Goal: Task Accomplishment & Management: Complete application form

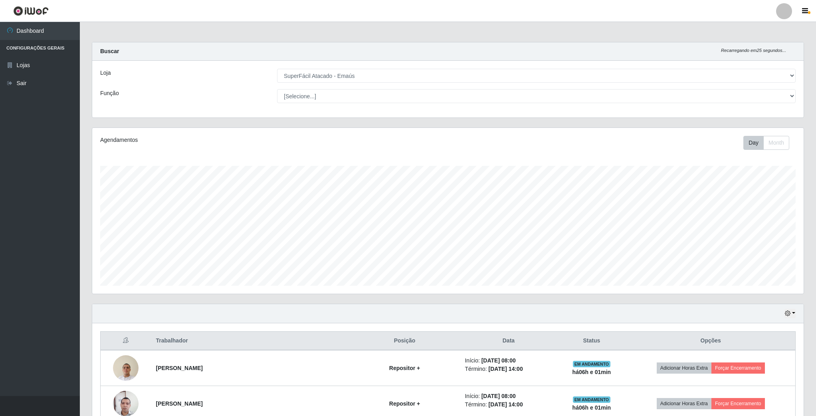
select select "407"
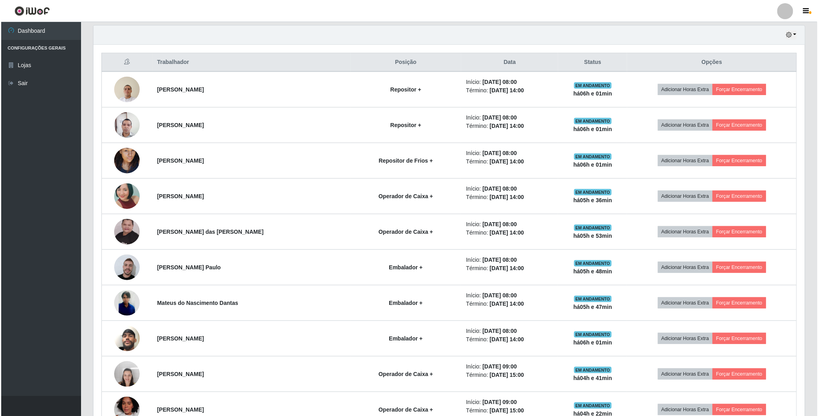
scroll to position [299, 0]
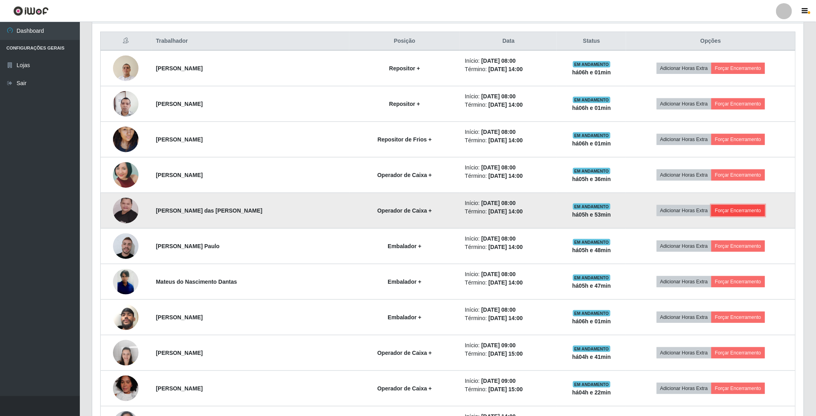
click at [736, 211] on button "Forçar Encerramento" at bounding box center [739, 210] width 54 height 11
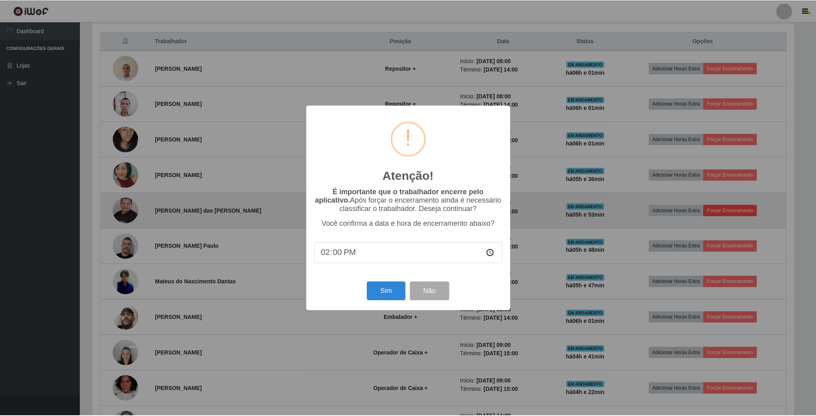
scroll to position [167, 704]
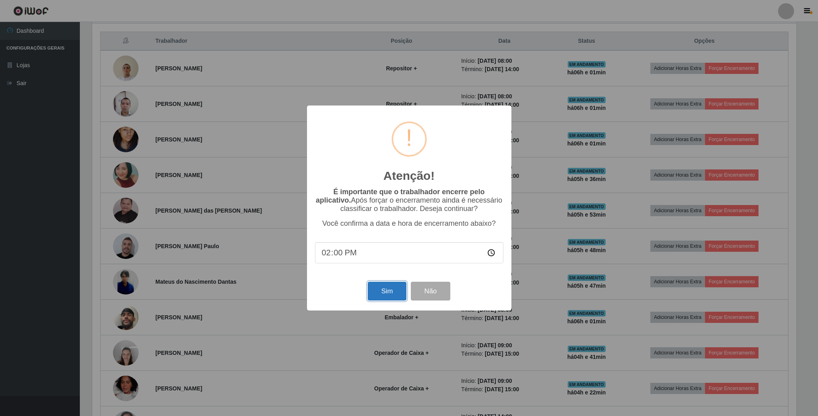
click at [386, 291] on button "Sim" at bounding box center [387, 290] width 39 height 19
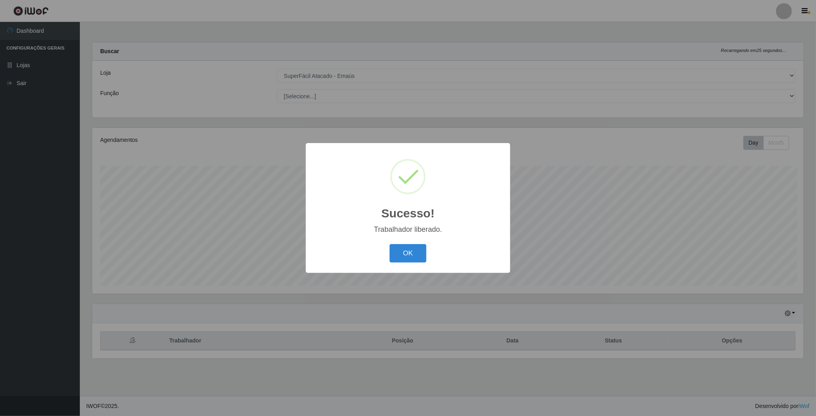
scroll to position [167, 713]
click at [420, 254] on button "OK" at bounding box center [409, 253] width 37 height 19
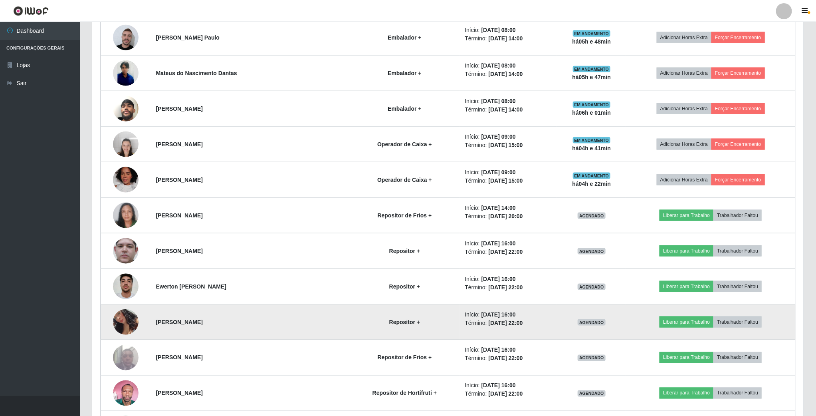
scroll to position [419, 0]
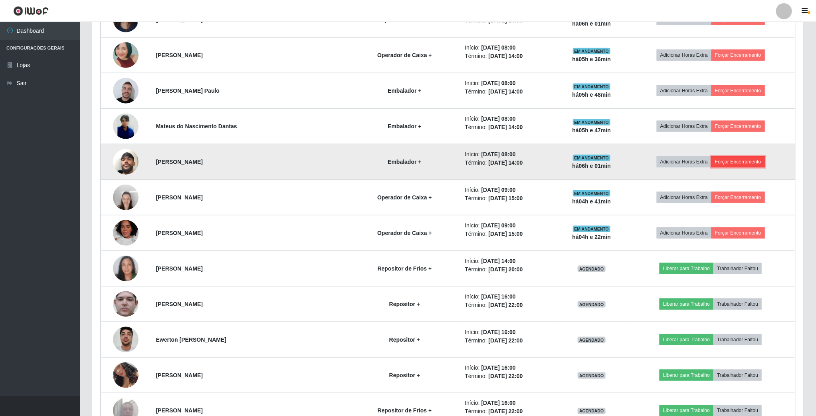
click at [728, 165] on button "Forçar Encerramento" at bounding box center [739, 161] width 54 height 11
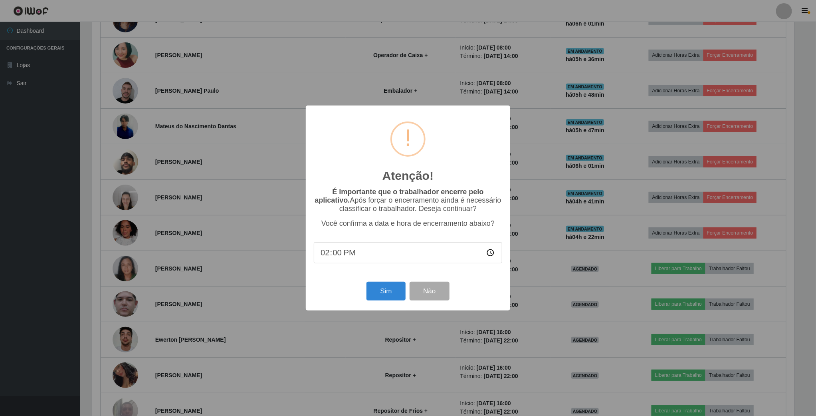
scroll to position [167, 704]
click at [396, 300] on button "Sim" at bounding box center [387, 290] width 39 height 19
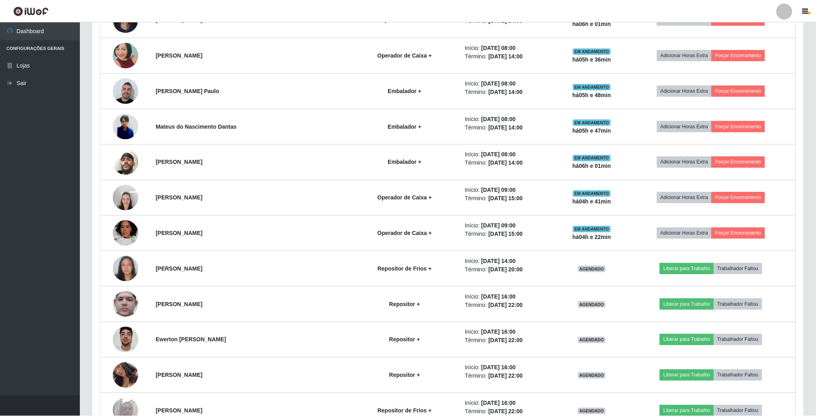
scroll to position [167, 711]
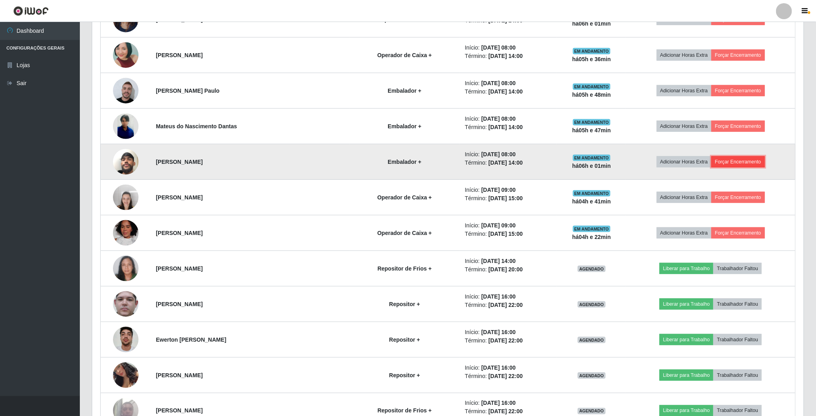
click at [729, 167] on button "Forçar Encerramento" at bounding box center [739, 161] width 54 height 11
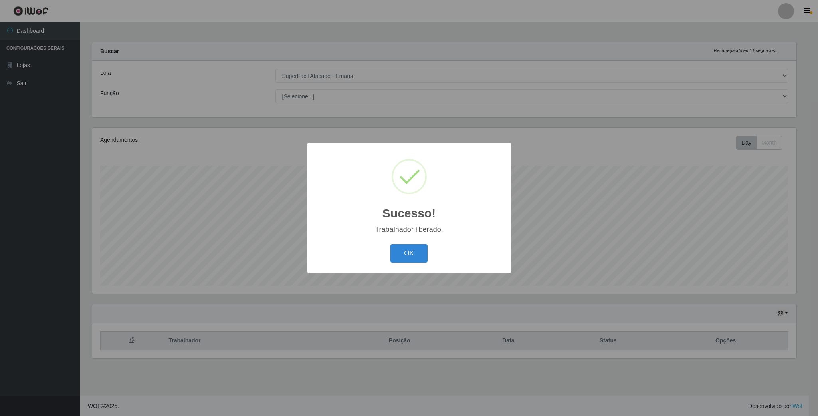
scroll to position [0, 0]
click at [413, 252] on button "OK" at bounding box center [409, 253] width 37 height 19
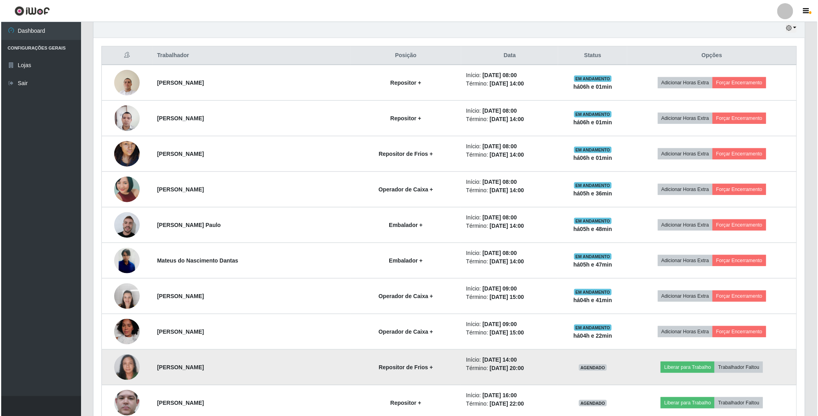
scroll to position [240, 0]
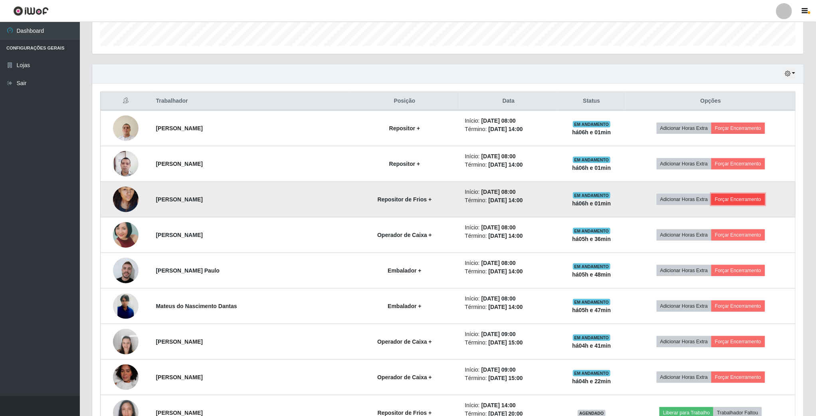
click at [725, 202] on button "Forçar Encerramento" at bounding box center [739, 199] width 54 height 11
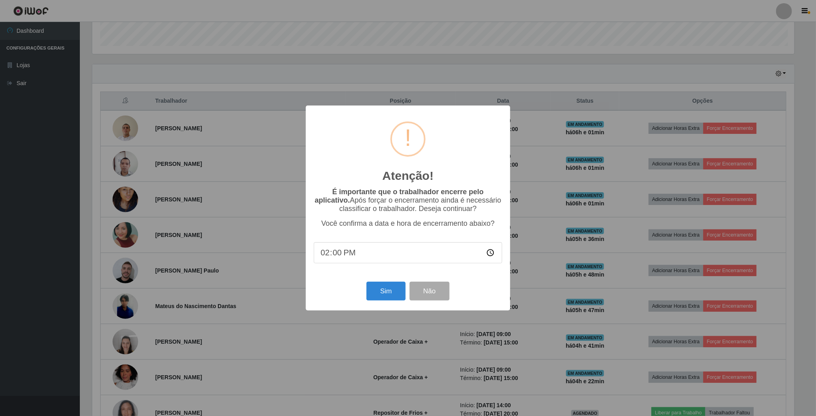
scroll to position [167, 704]
click at [391, 287] on button "Sim" at bounding box center [387, 290] width 39 height 19
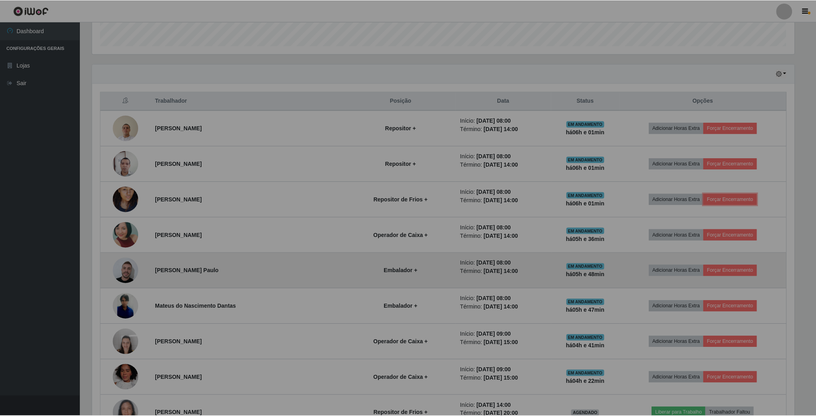
scroll to position [0, 0]
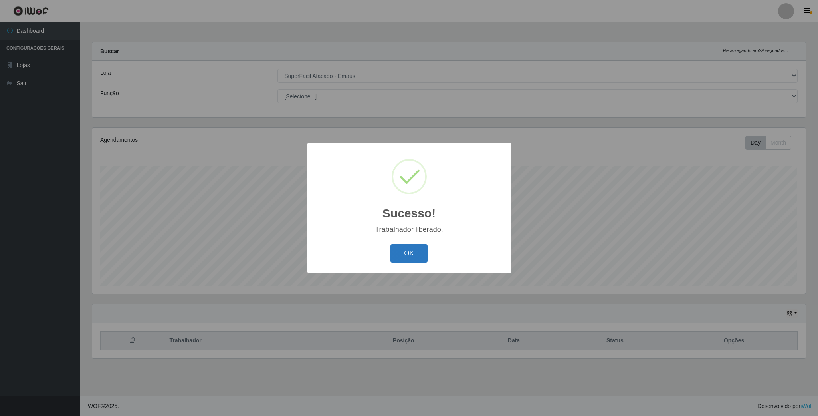
click at [411, 253] on button "OK" at bounding box center [409, 253] width 37 height 19
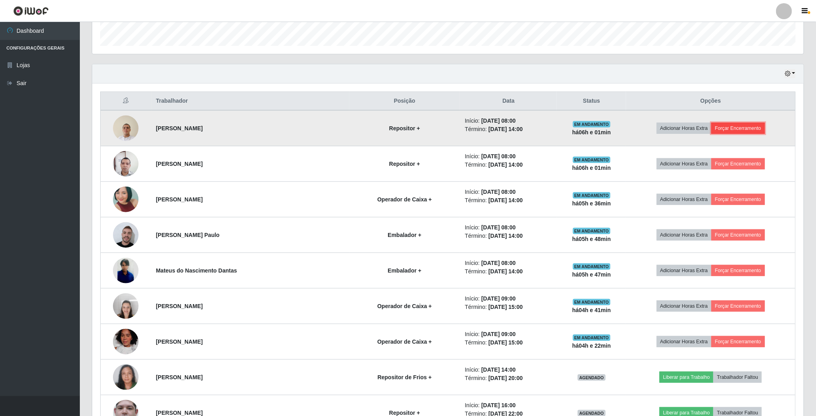
click at [733, 130] on button "Forçar Encerramento" at bounding box center [739, 128] width 54 height 11
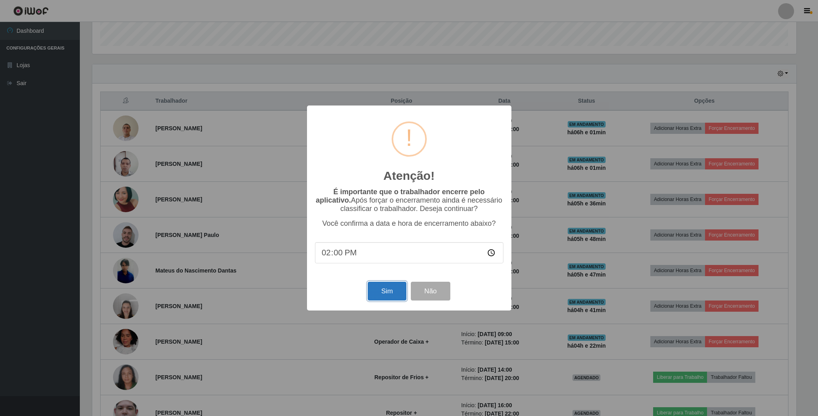
click at [384, 295] on button "Sim" at bounding box center [387, 290] width 39 height 19
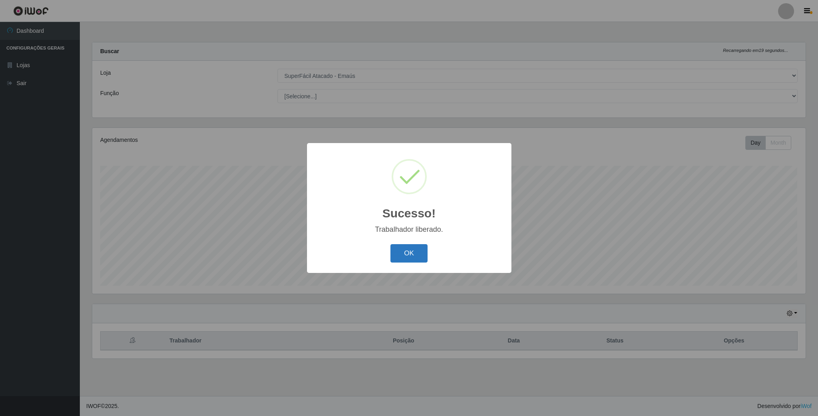
click at [414, 253] on button "OK" at bounding box center [409, 253] width 37 height 19
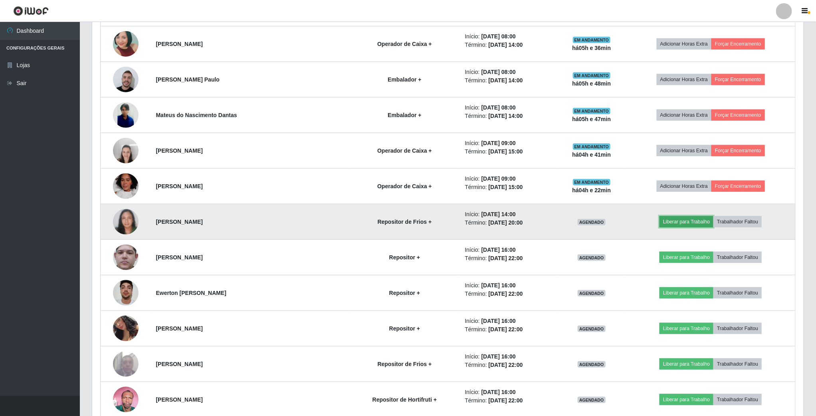
click at [674, 223] on button "Liberar para Trabalho" at bounding box center [687, 221] width 54 height 11
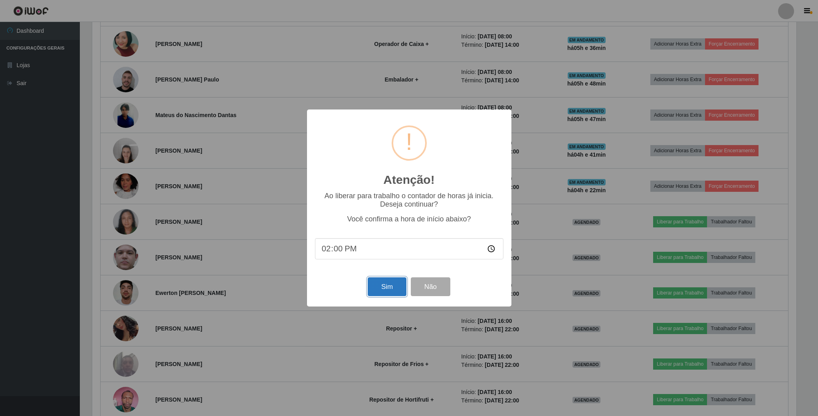
click at [389, 285] on button "Sim" at bounding box center [387, 286] width 39 height 19
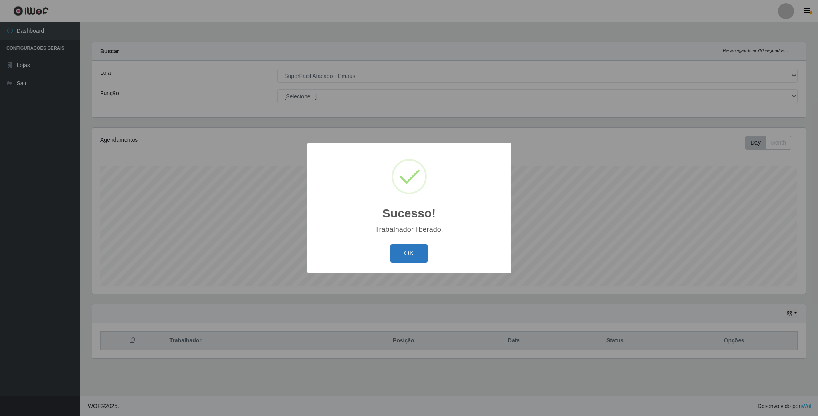
click at [410, 254] on button "OK" at bounding box center [409, 253] width 37 height 19
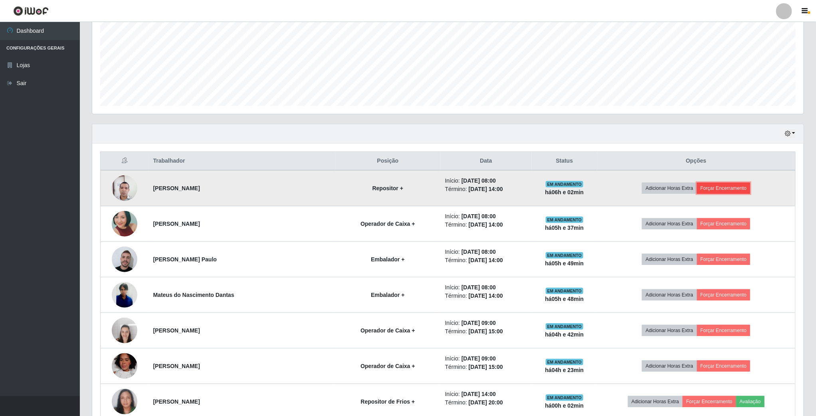
click at [712, 193] on button "Forçar Encerramento" at bounding box center [724, 187] width 54 height 11
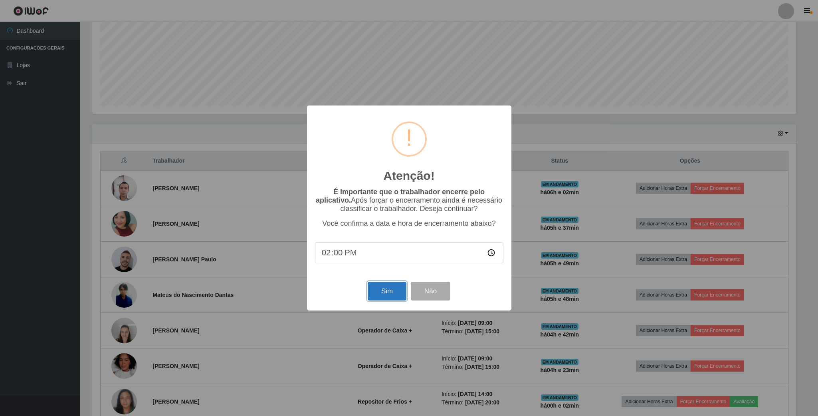
click at [393, 291] on button "Sim" at bounding box center [387, 290] width 39 height 19
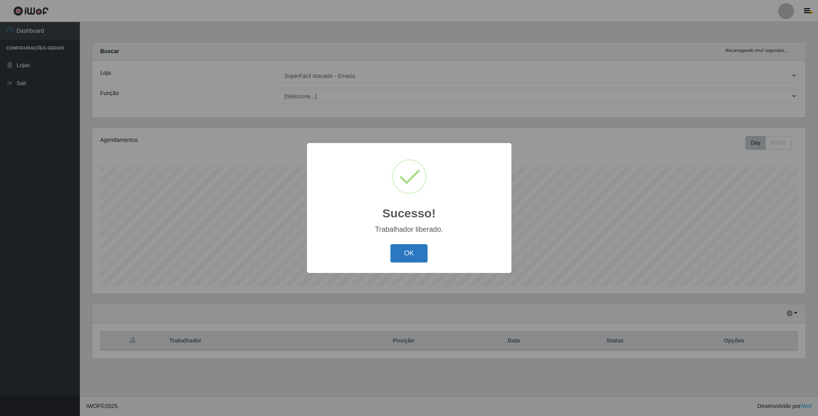
click at [407, 250] on button "OK" at bounding box center [409, 253] width 37 height 19
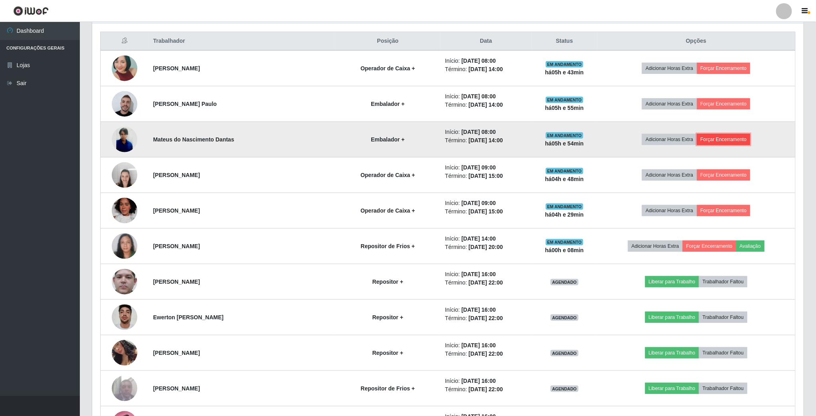
click at [716, 138] on button "Forçar Encerramento" at bounding box center [724, 139] width 54 height 11
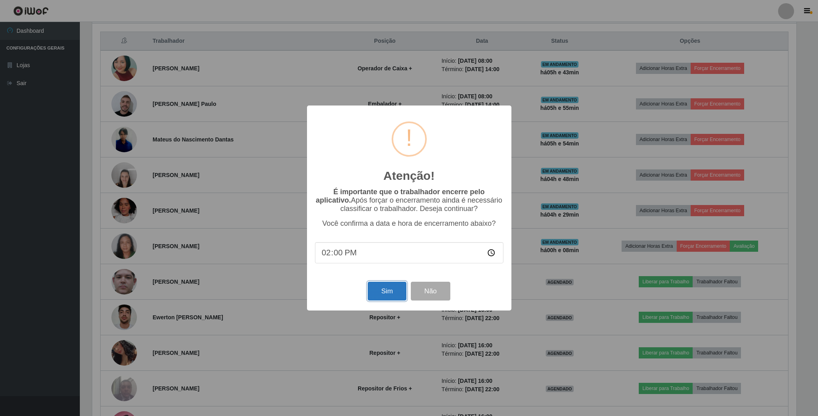
click at [380, 293] on button "Sim" at bounding box center [387, 290] width 39 height 19
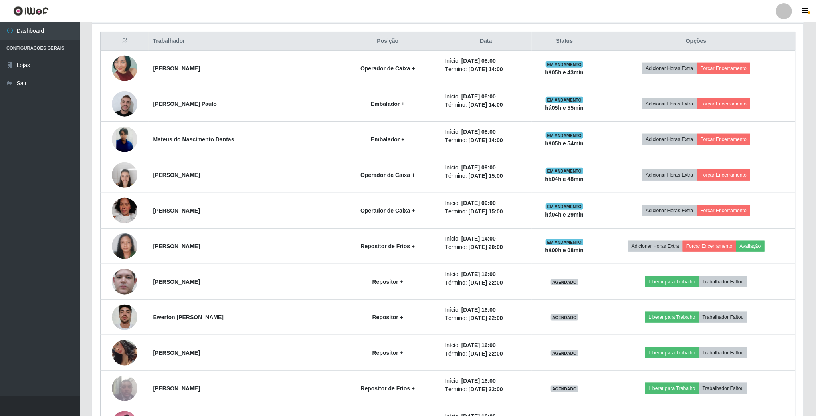
scroll to position [167, 713]
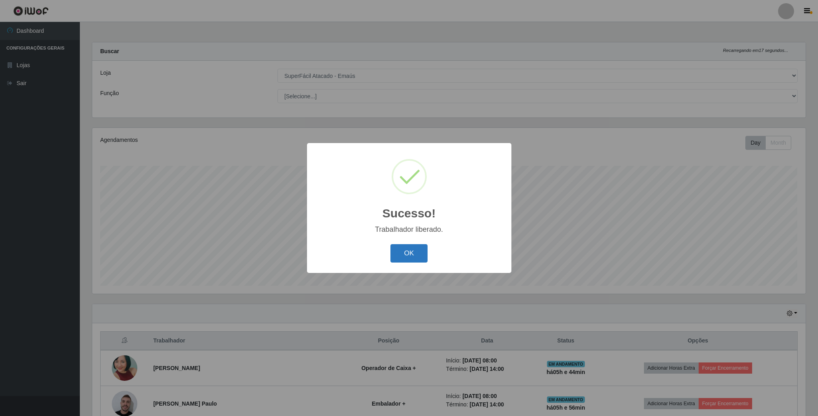
click at [410, 257] on button "OK" at bounding box center [409, 253] width 37 height 19
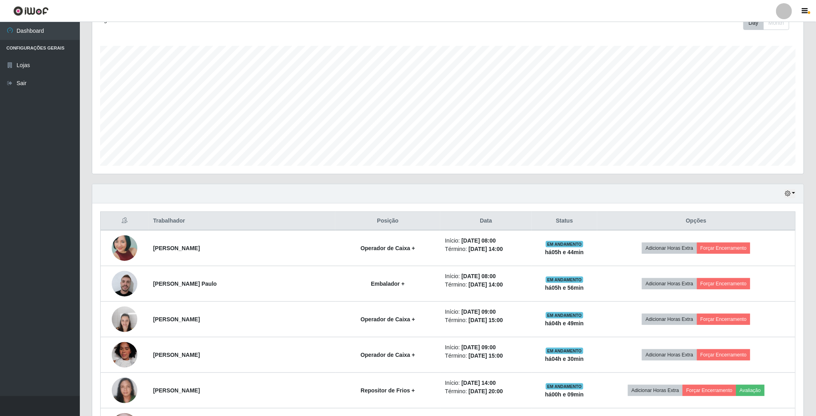
scroll to position [180, 0]
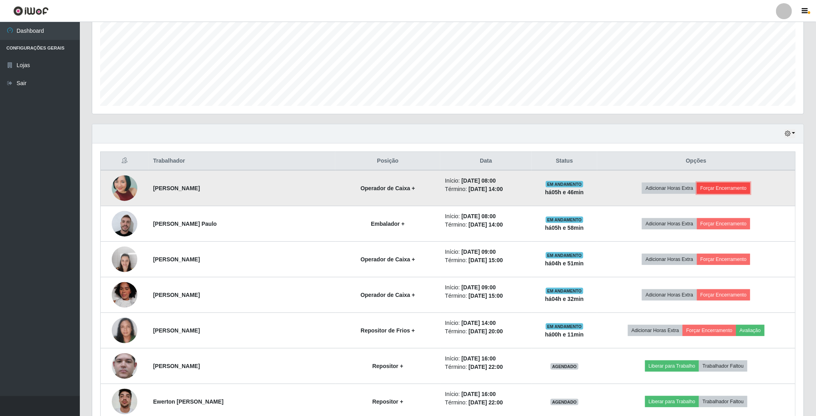
click at [743, 187] on button "Forçar Encerramento" at bounding box center [724, 187] width 54 height 11
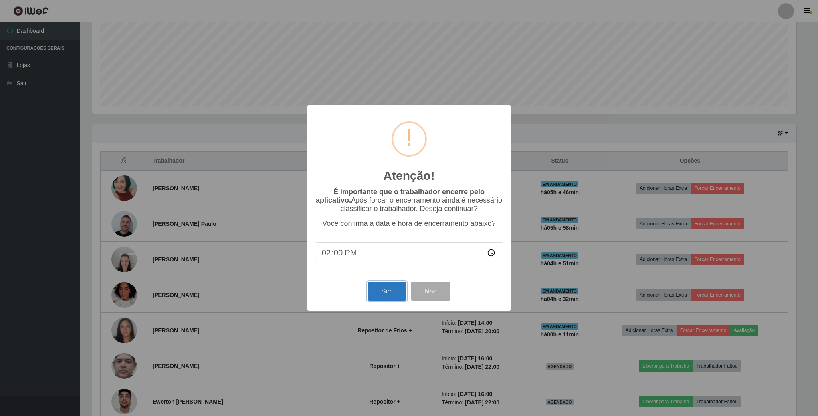
click at [380, 290] on button "Sim" at bounding box center [387, 290] width 39 height 19
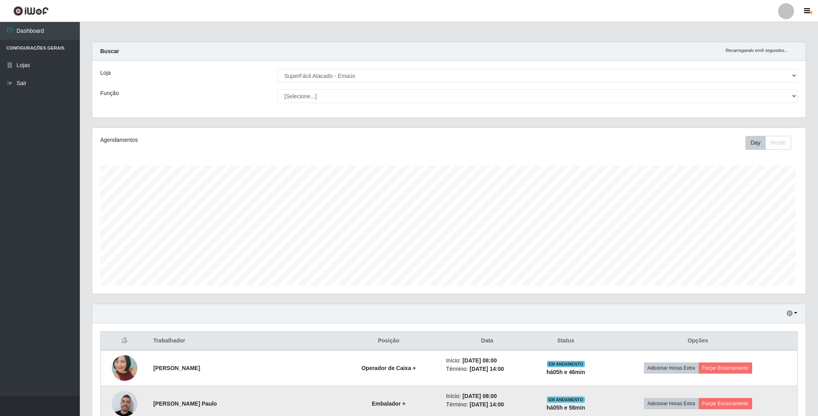
scroll to position [167, 713]
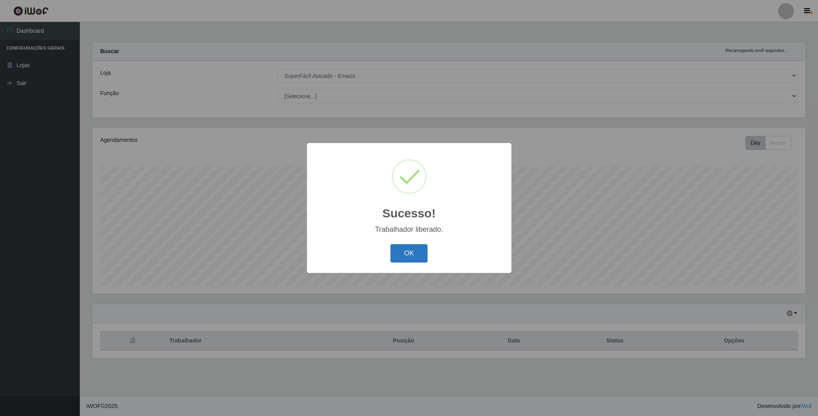
click at [411, 254] on button "OK" at bounding box center [409, 253] width 37 height 19
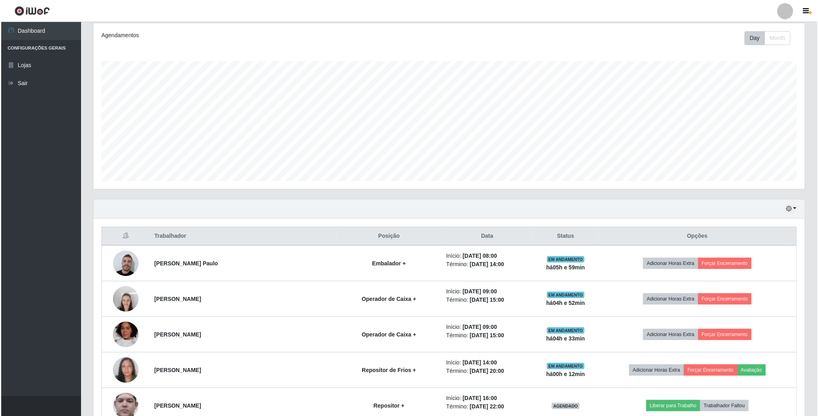
scroll to position [120, 0]
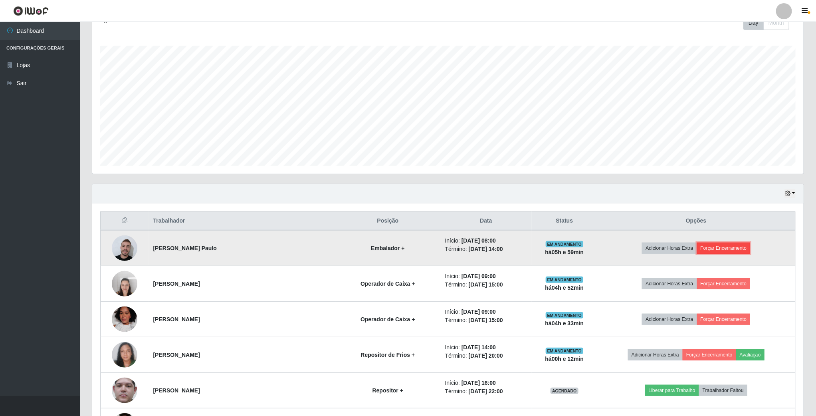
click at [708, 246] on button "Forçar Encerramento" at bounding box center [724, 247] width 54 height 11
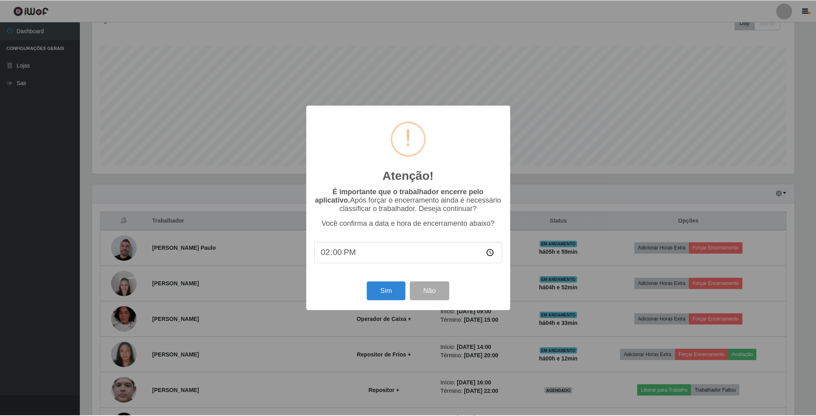
scroll to position [167, 704]
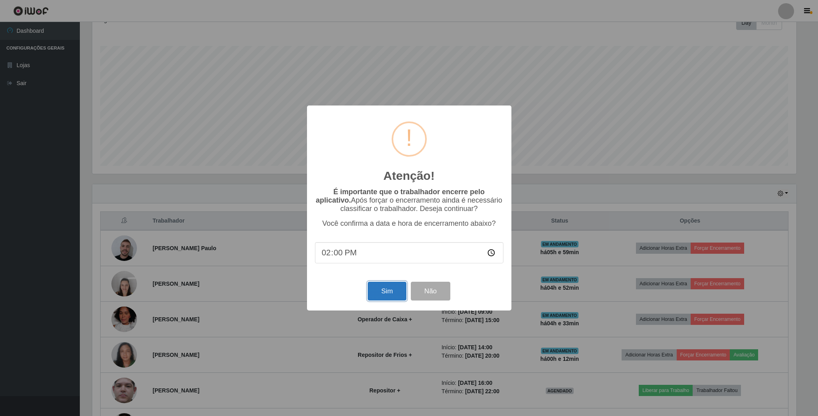
click at [386, 291] on button "Sim" at bounding box center [387, 290] width 39 height 19
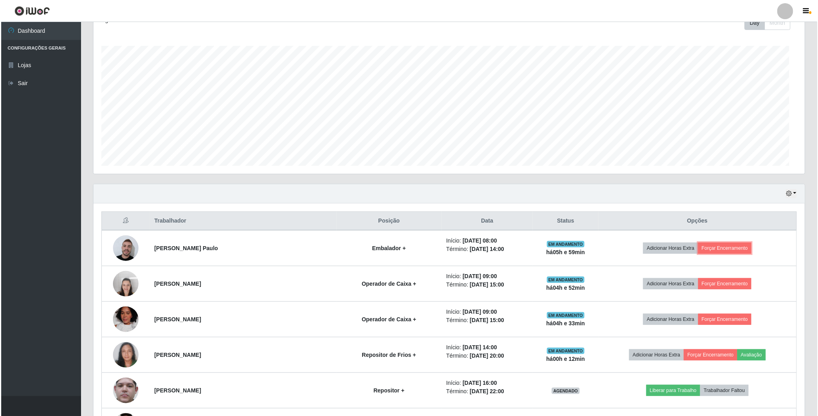
scroll to position [167, 711]
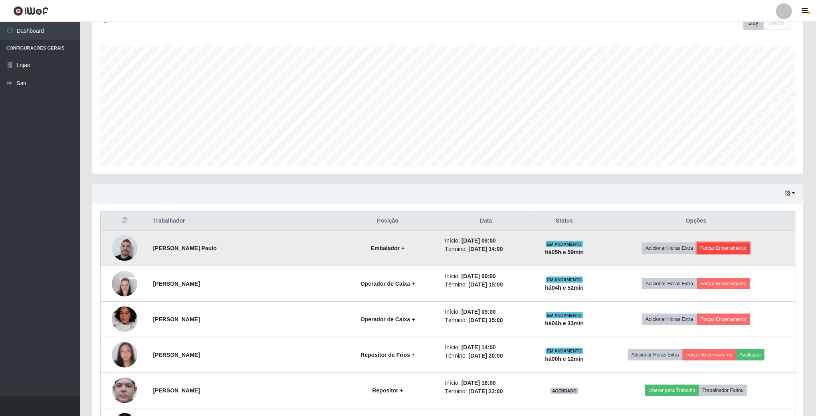
click at [736, 254] on button "Forçar Encerramento" at bounding box center [724, 247] width 54 height 11
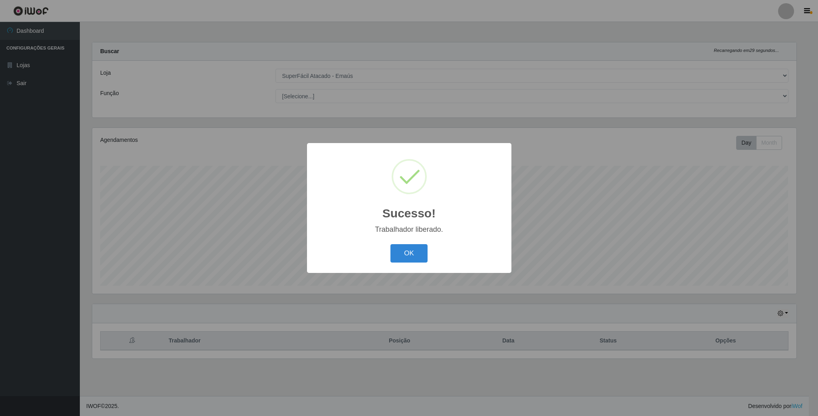
scroll to position [0, 0]
click at [400, 246] on button "OK" at bounding box center [409, 253] width 37 height 19
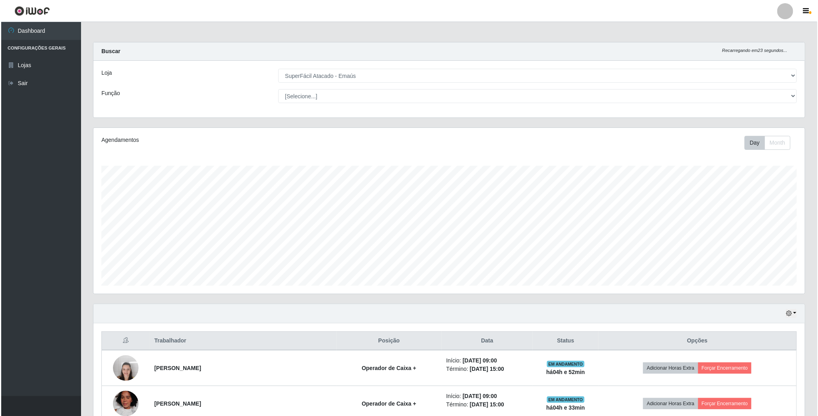
scroll to position [60, 0]
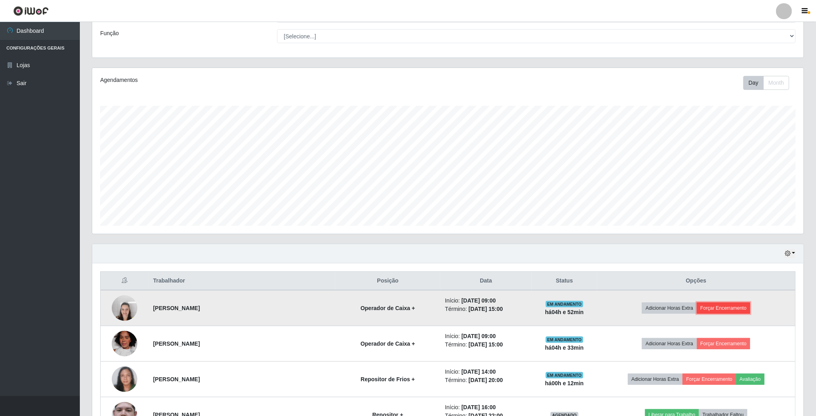
click at [723, 308] on button "Forçar Encerramento" at bounding box center [724, 307] width 54 height 11
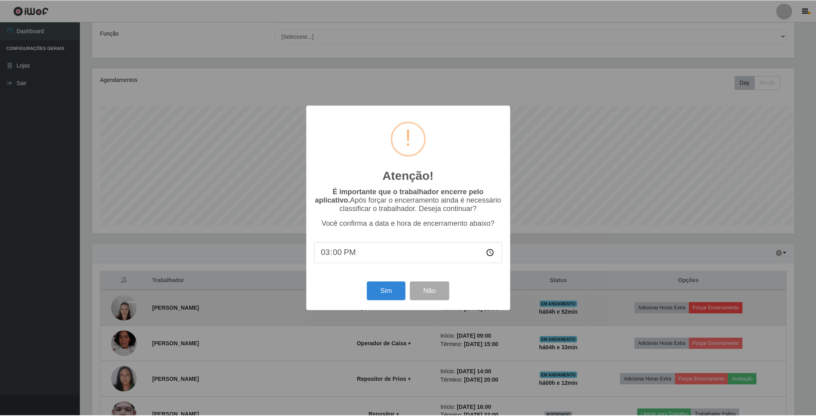
scroll to position [167, 704]
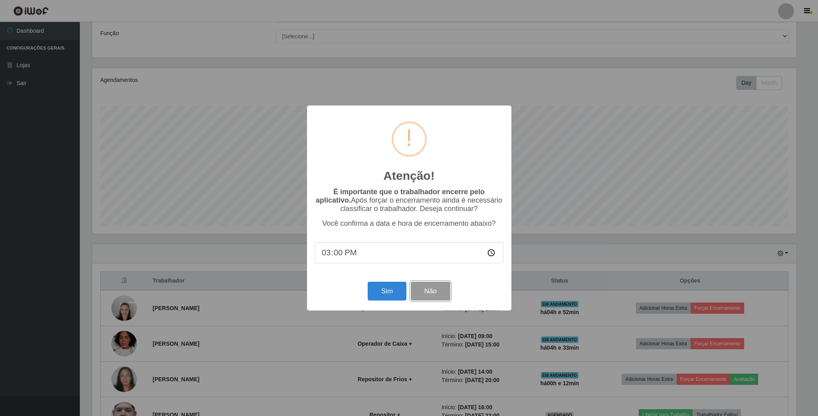
click at [431, 290] on button "Não" at bounding box center [431, 290] width 40 height 19
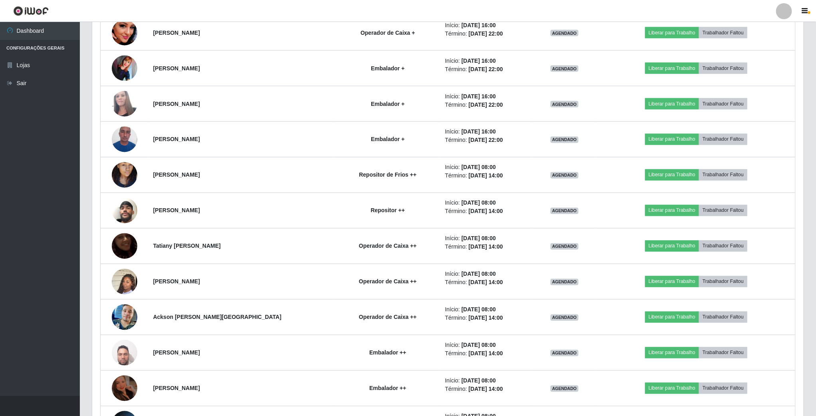
scroll to position [719, 0]
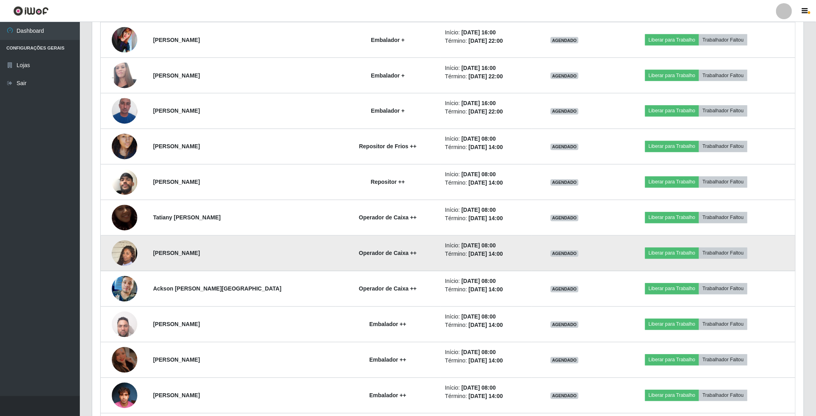
click at [120, 257] on img at bounding box center [125, 253] width 26 height 46
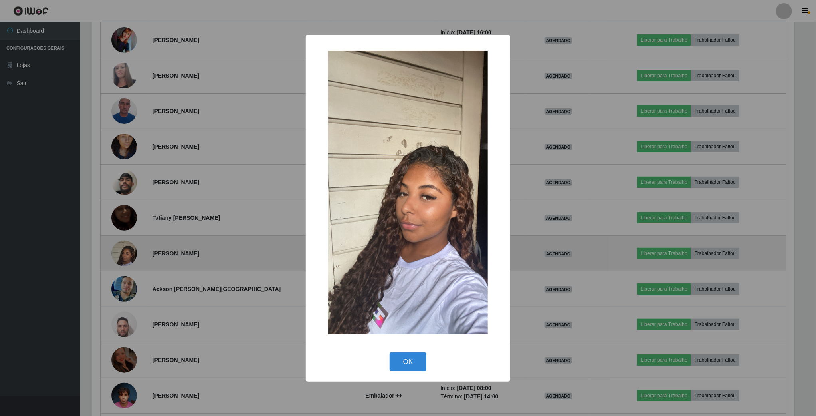
scroll to position [167, 704]
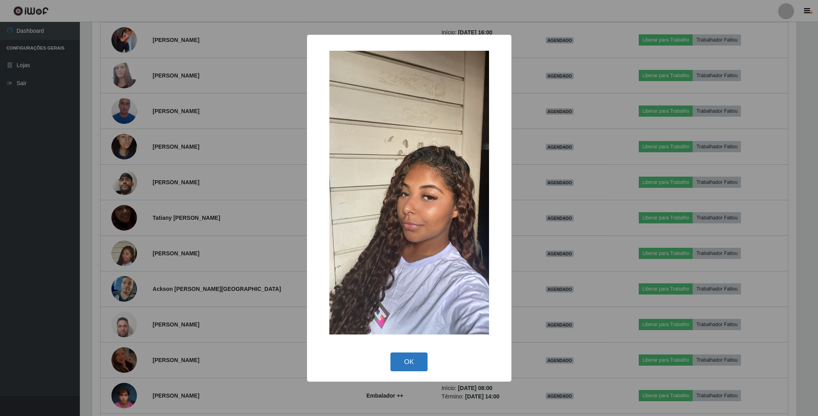
click at [411, 360] on button "OK" at bounding box center [409, 361] width 37 height 19
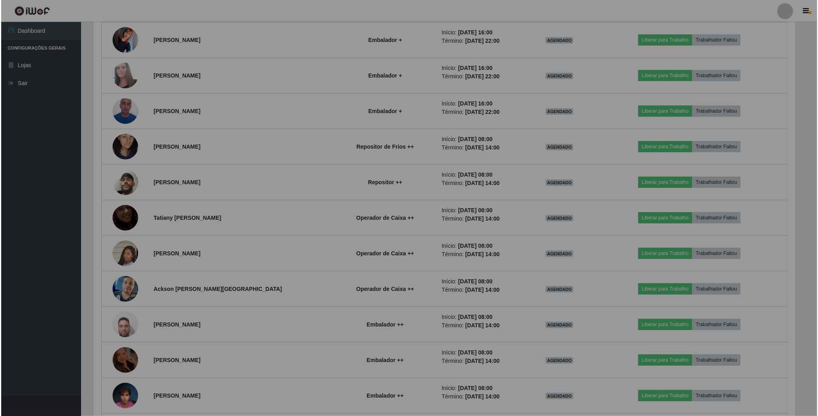
scroll to position [167, 711]
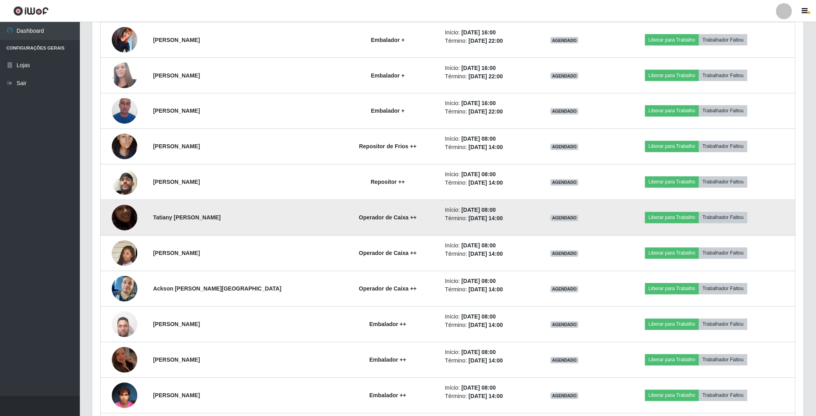
click at [131, 214] on img at bounding box center [125, 218] width 26 height 46
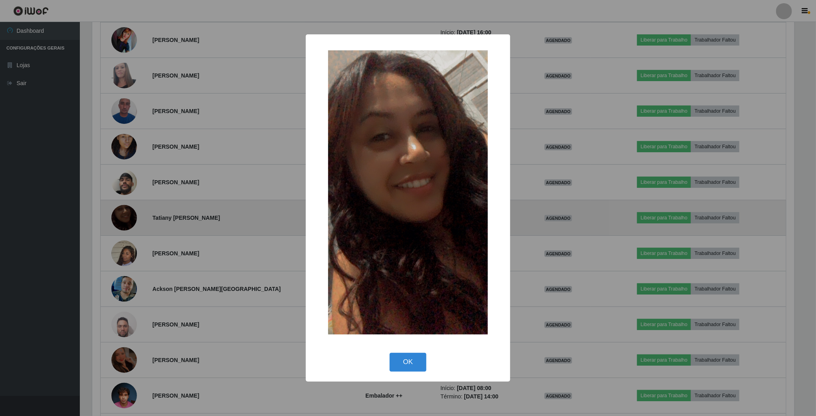
scroll to position [167, 704]
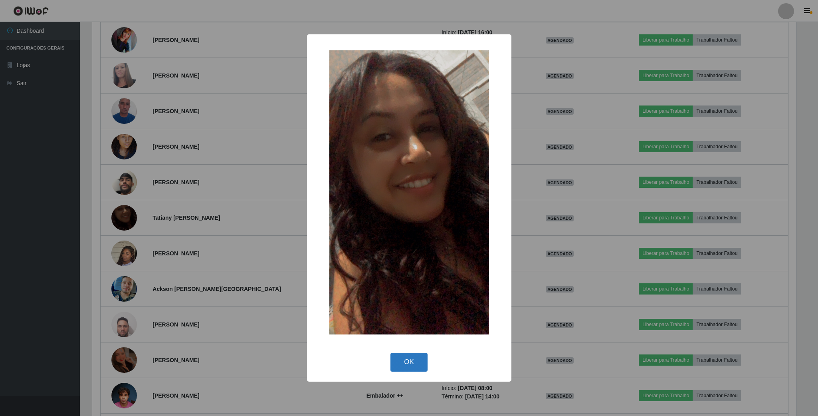
click at [420, 357] on button "OK" at bounding box center [409, 362] width 37 height 19
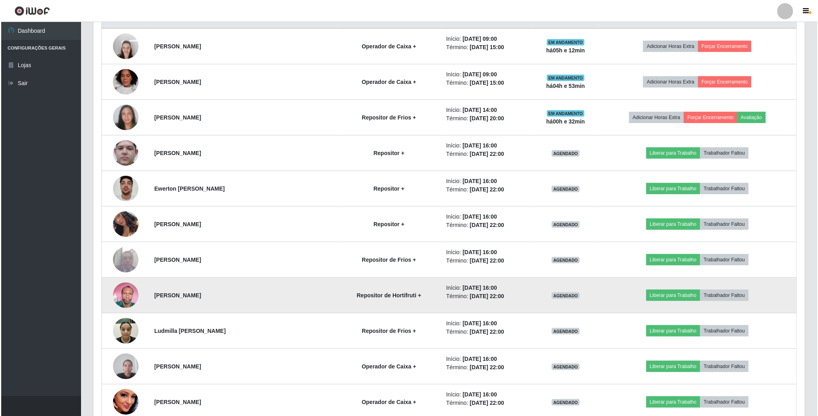
scroll to position [359, 0]
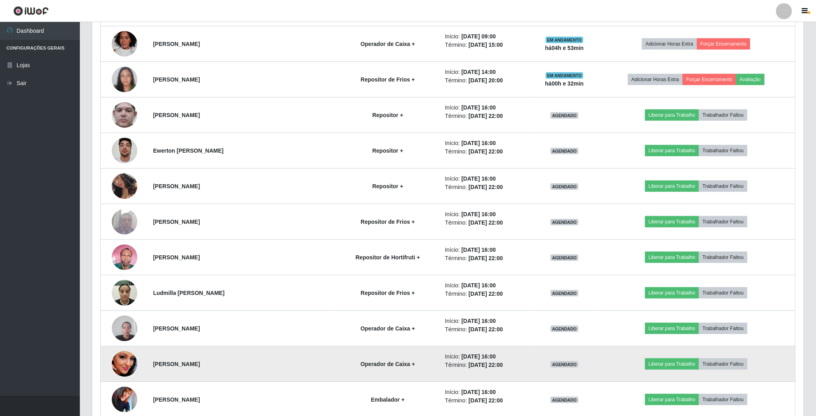
click at [125, 366] on img at bounding box center [125, 364] width 26 height 46
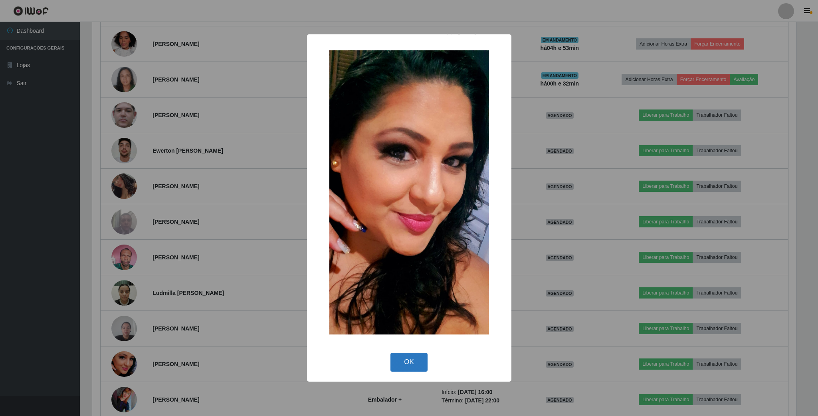
click at [414, 359] on button "OK" at bounding box center [409, 362] width 37 height 19
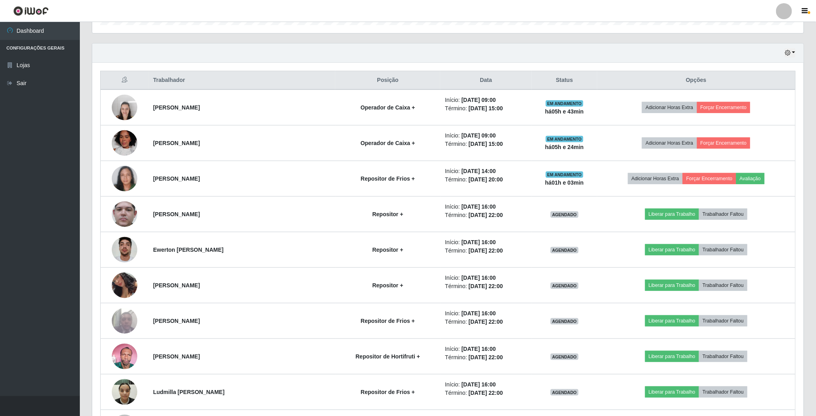
scroll to position [240, 0]
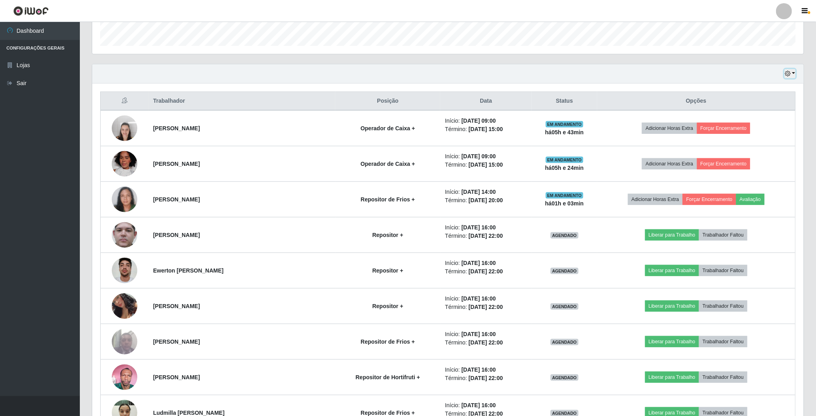
click at [786, 76] on icon "button" at bounding box center [788, 74] width 6 height 6
click at [755, 92] on button "Hoje" at bounding box center [763, 88] width 63 height 17
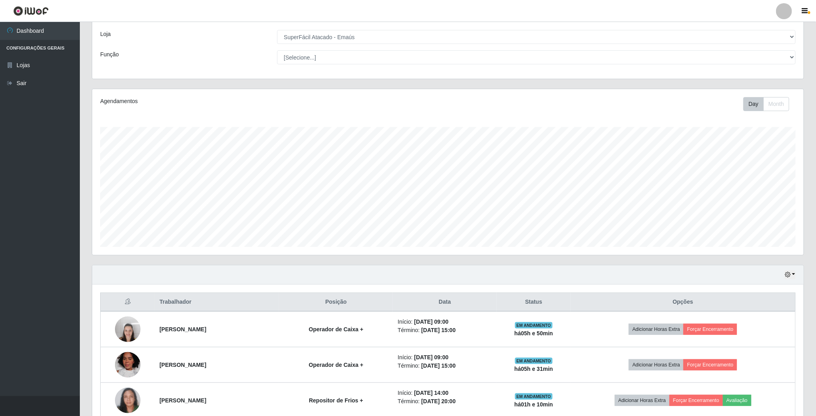
scroll to position [60, 0]
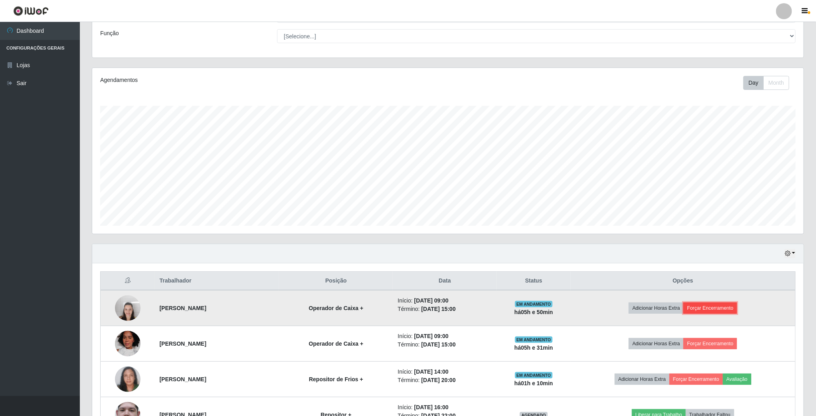
click at [737, 305] on button "Forçar Encerramento" at bounding box center [711, 307] width 54 height 11
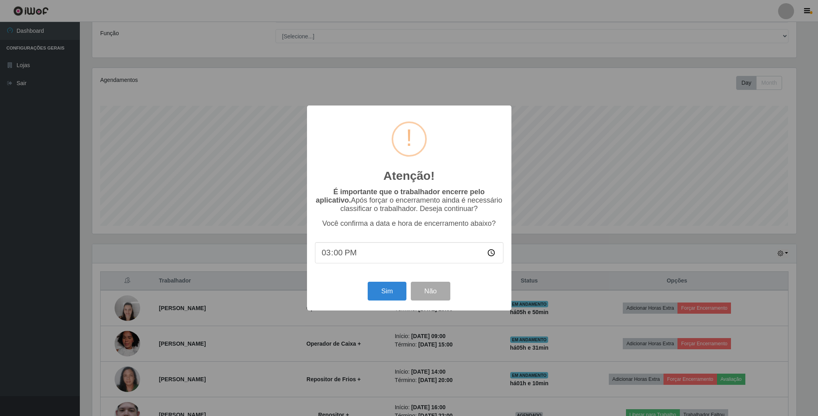
click at [390, 304] on div "Atenção! × É importante que o trabalhador encerre pelo aplicativo. Após forçar …" at bounding box center [409, 207] width 204 height 205
drag, startPoint x: 365, startPoint y: 262, endPoint x: 358, endPoint y: 258, distance: 7.3
click at [363, 261] on input "15:00" at bounding box center [409, 252] width 188 height 21
type input "15:11"
click at [394, 293] on button "Sim" at bounding box center [387, 290] width 39 height 19
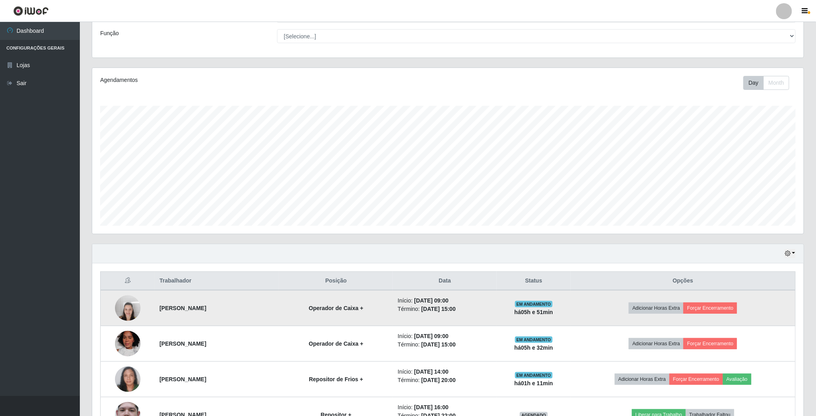
scroll to position [167, 713]
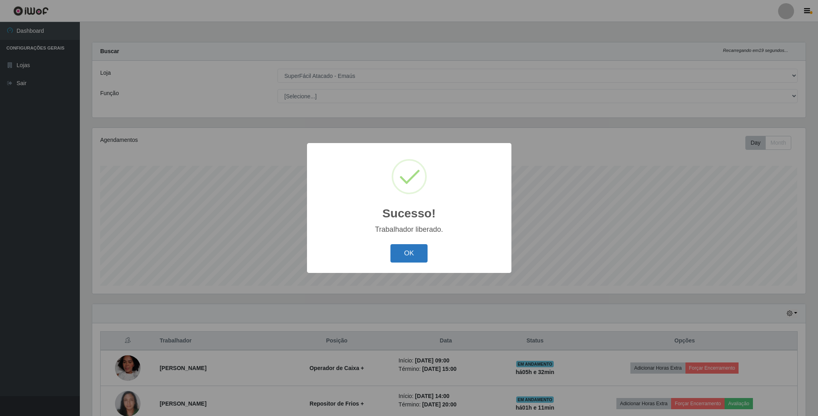
click at [412, 253] on button "OK" at bounding box center [409, 253] width 37 height 19
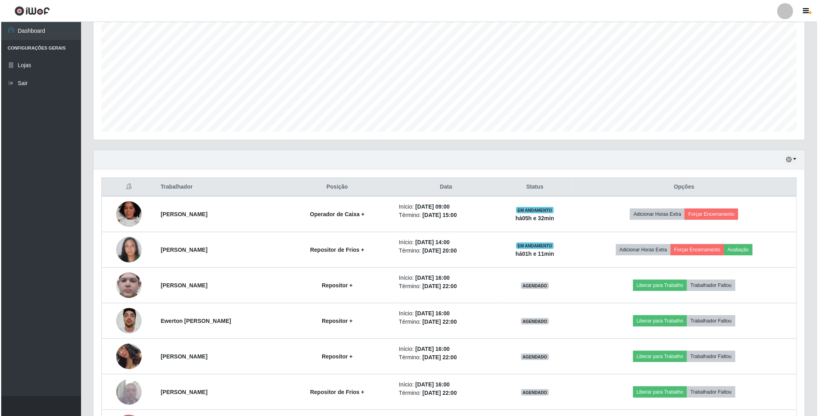
scroll to position [180, 0]
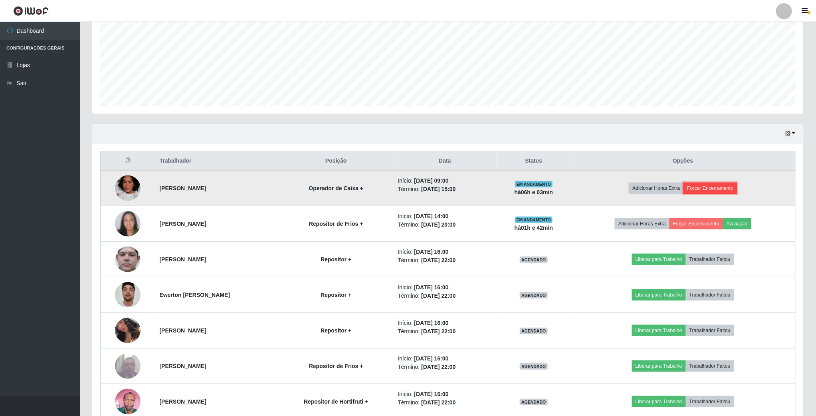
click at [722, 194] on button "Forçar Encerramento" at bounding box center [711, 187] width 54 height 11
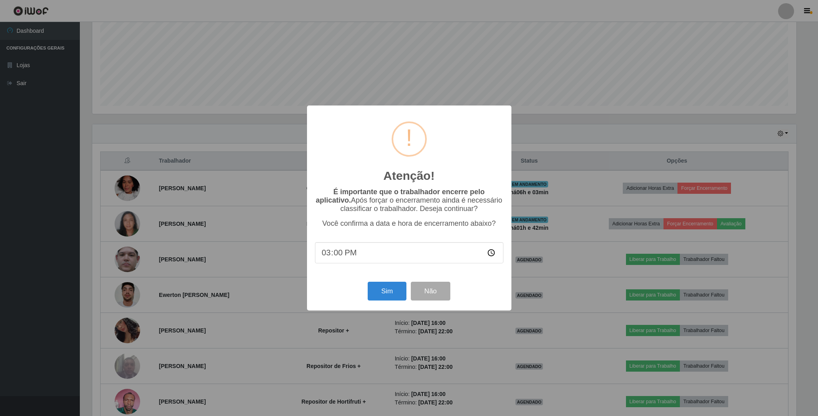
click at [352, 258] on input "15:00" at bounding box center [409, 252] width 188 height 21
click at [334, 255] on input "15:00" at bounding box center [409, 252] width 188 height 21
type input "15:42"
click at [374, 293] on button "Sim" at bounding box center [387, 290] width 39 height 19
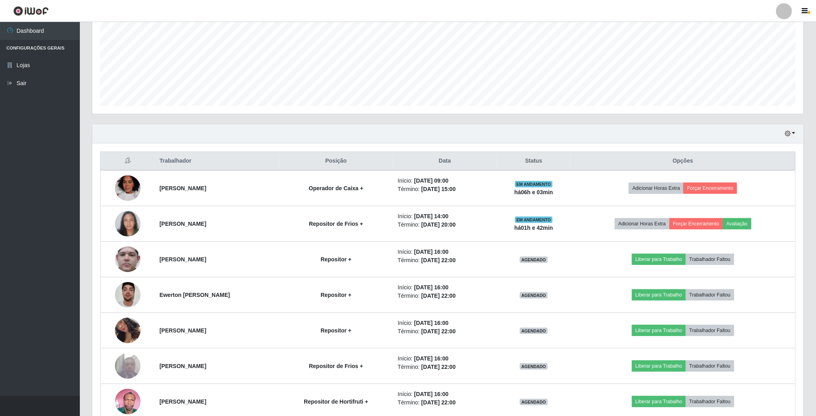
scroll to position [167, 713]
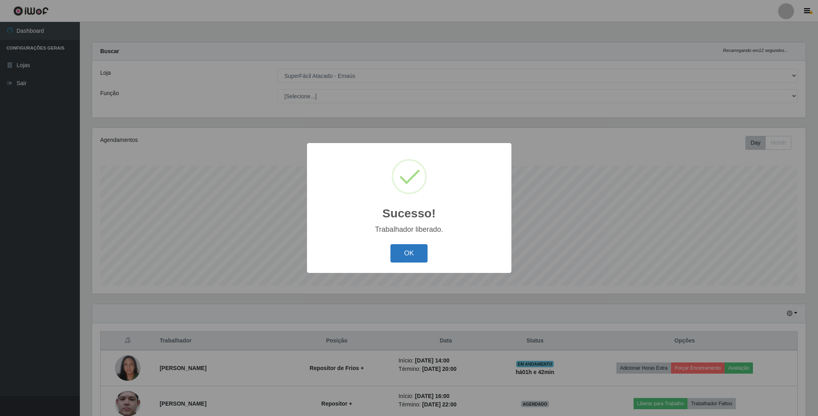
click at [399, 251] on button "OK" at bounding box center [409, 253] width 37 height 19
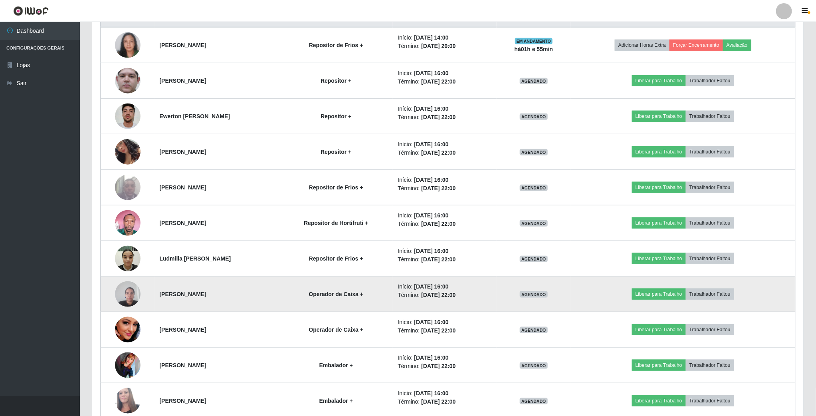
scroll to position [344, 0]
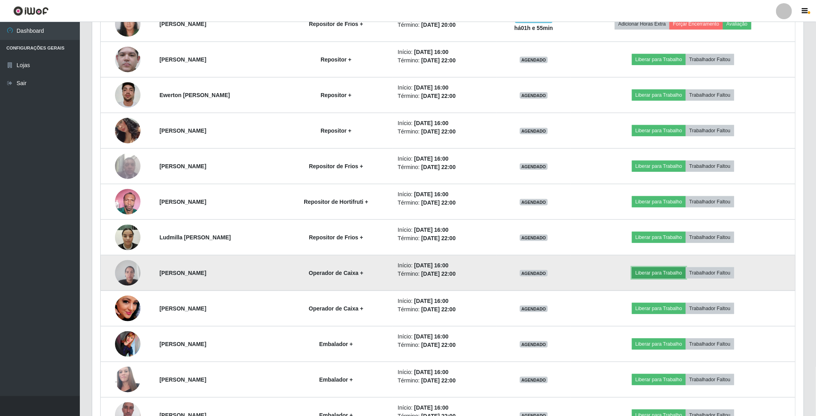
click at [651, 272] on button "Liberar para Trabalho" at bounding box center [659, 272] width 54 height 11
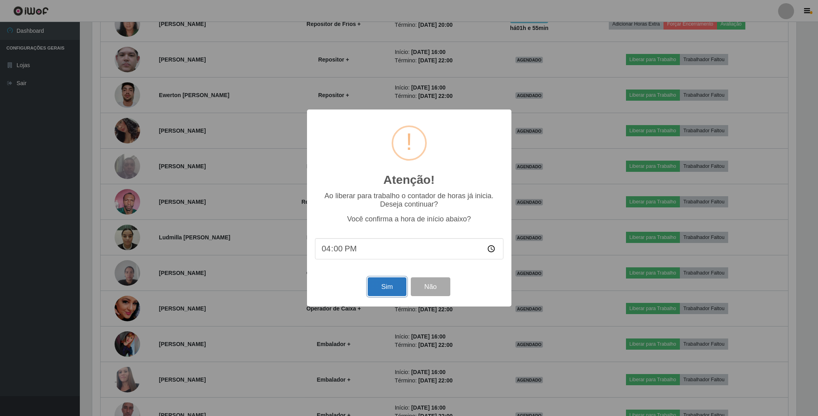
click at [387, 289] on button "Sim" at bounding box center [387, 286] width 39 height 19
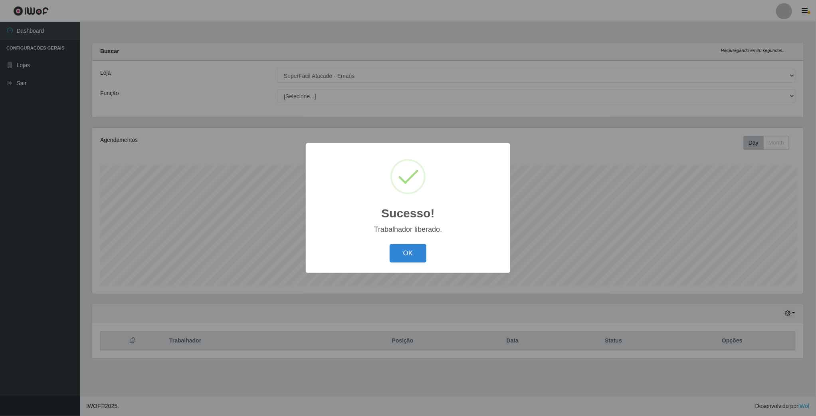
scroll to position [167, 713]
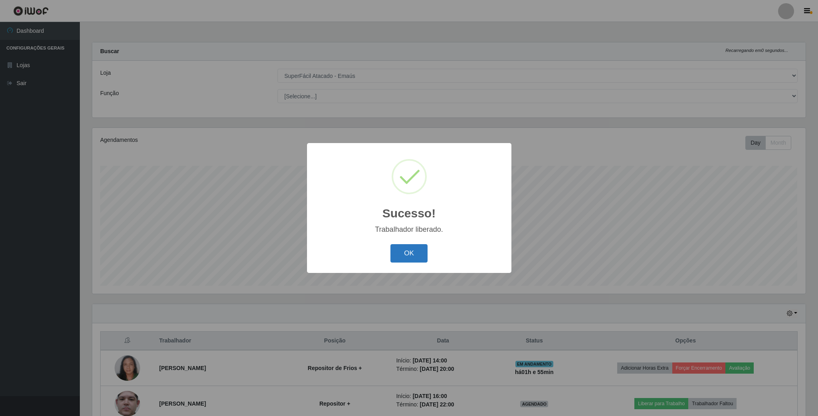
click at [411, 248] on button "OK" at bounding box center [409, 253] width 37 height 19
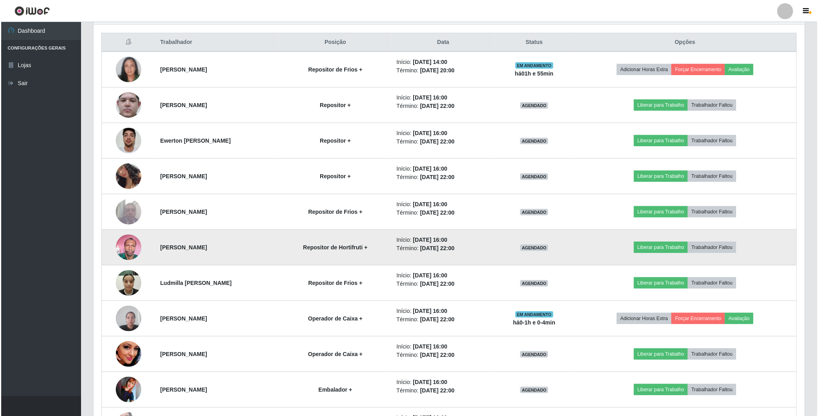
scroll to position [299, 0]
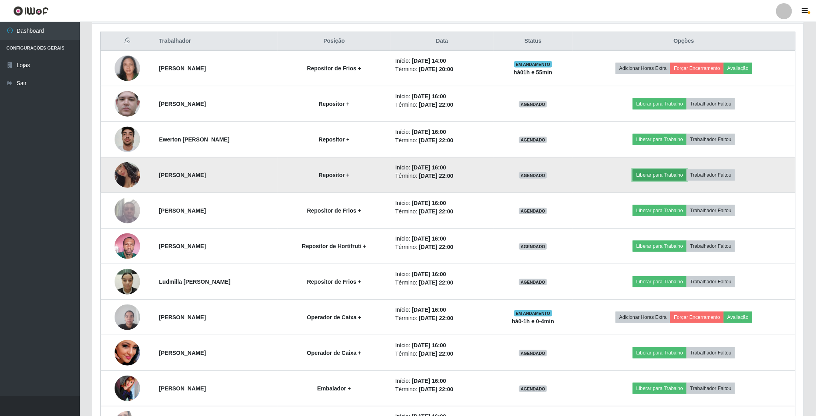
click at [687, 180] on button "Liberar para Trabalho" at bounding box center [660, 174] width 54 height 11
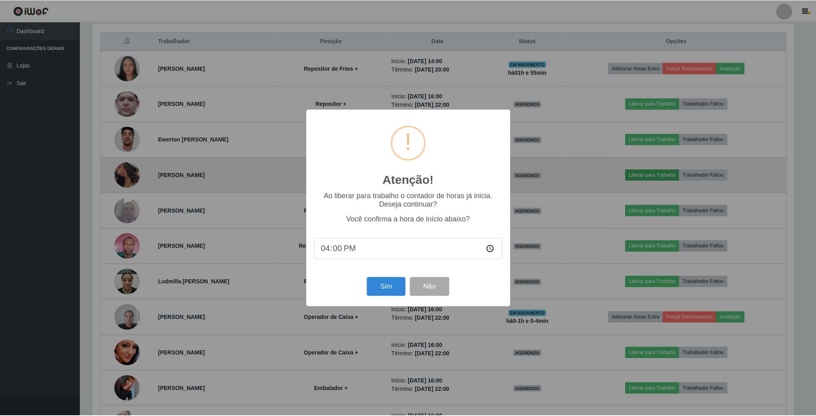
scroll to position [167, 704]
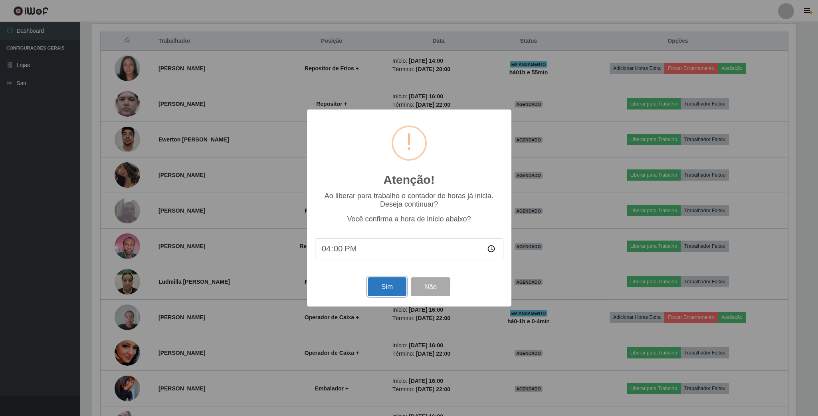
click at [385, 284] on button "Sim" at bounding box center [387, 286] width 39 height 19
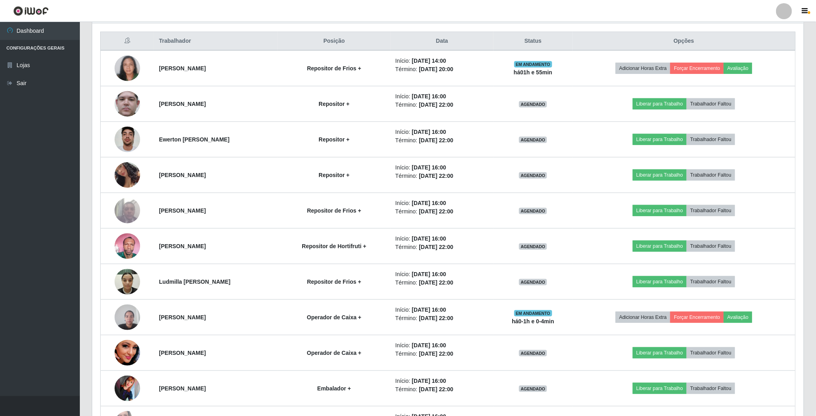
scroll to position [167, 713]
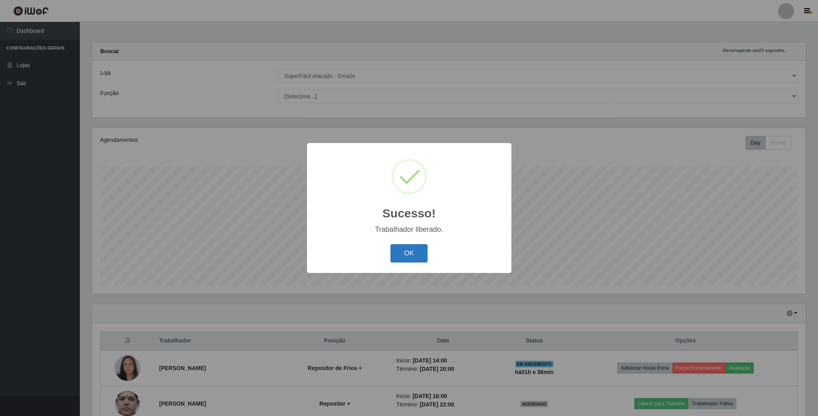
click at [407, 255] on button "OK" at bounding box center [409, 253] width 37 height 19
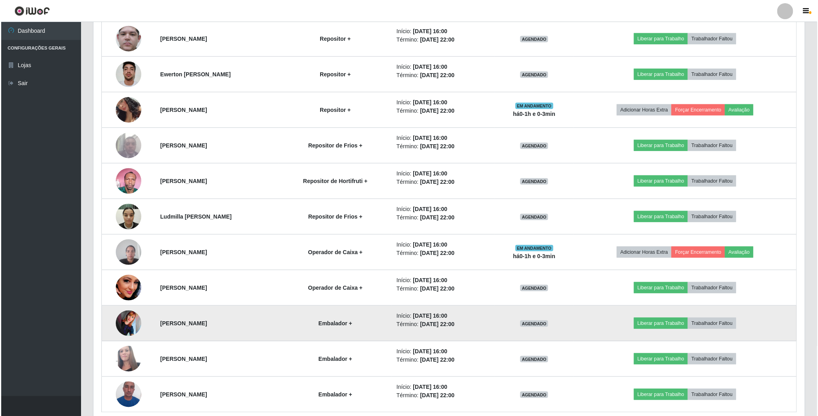
scroll to position [344, 0]
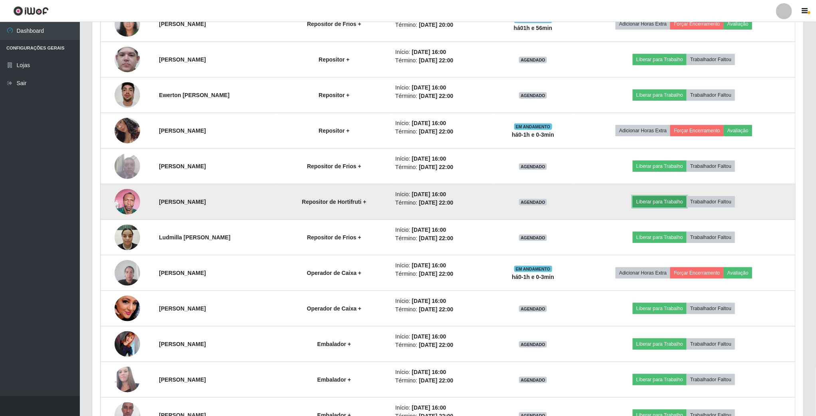
click at [672, 199] on button "Liberar para Trabalho" at bounding box center [660, 201] width 54 height 11
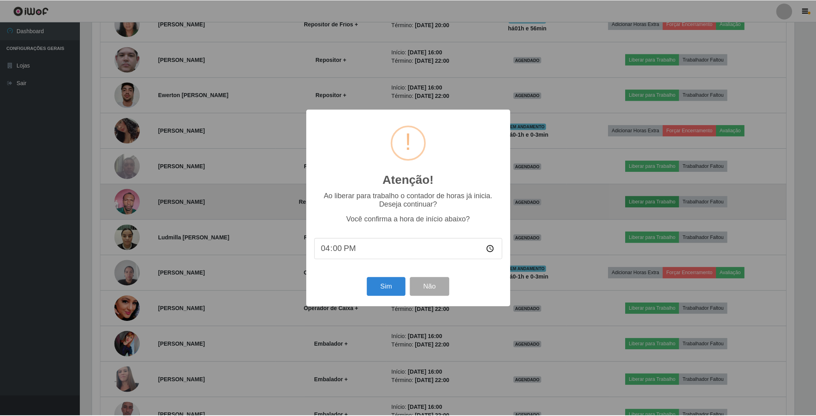
scroll to position [167, 704]
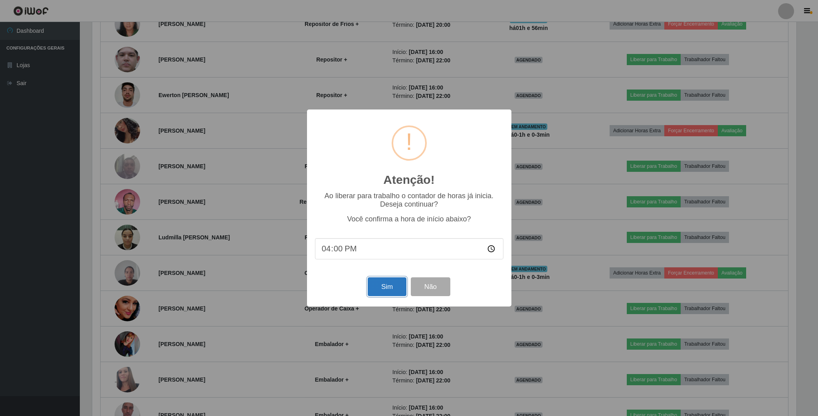
click at [393, 288] on button "Sim" at bounding box center [387, 286] width 39 height 19
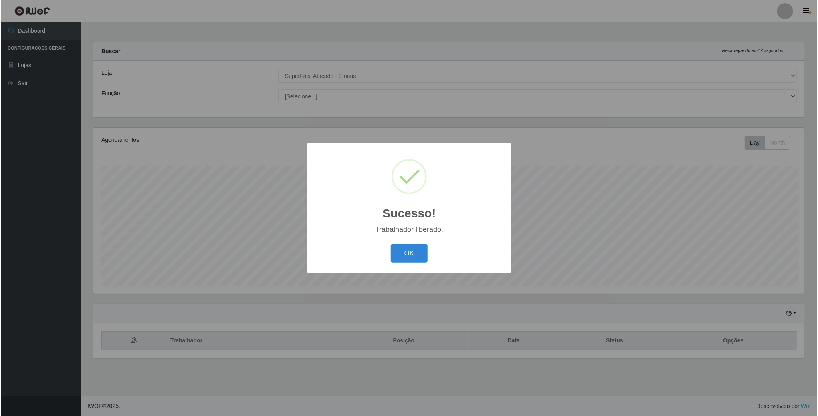
scroll to position [167, 713]
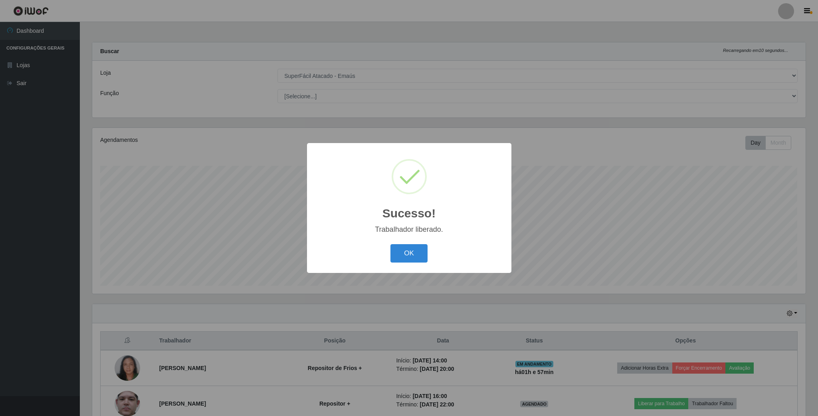
click at [411, 242] on div "OK Cancel" at bounding box center [409, 253] width 188 height 23
click at [411, 247] on button "OK" at bounding box center [409, 253] width 37 height 19
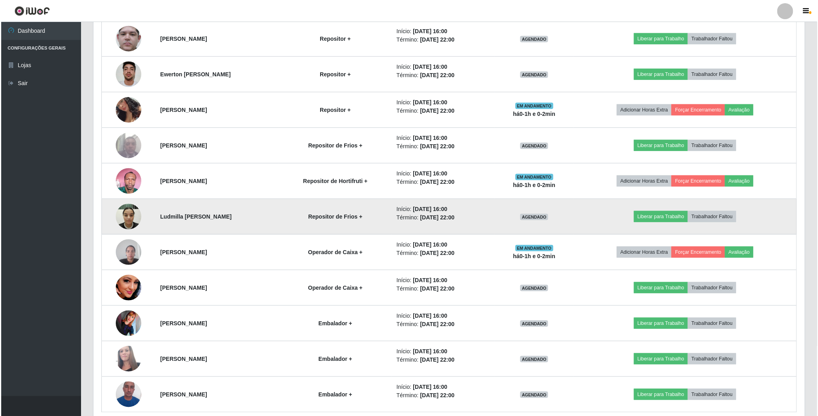
scroll to position [344, 0]
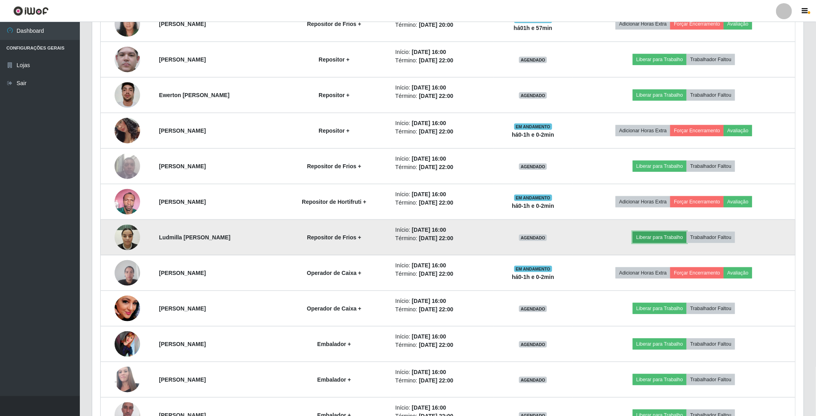
click at [662, 239] on button "Liberar para Trabalho" at bounding box center [660, 237] width 54 height 11
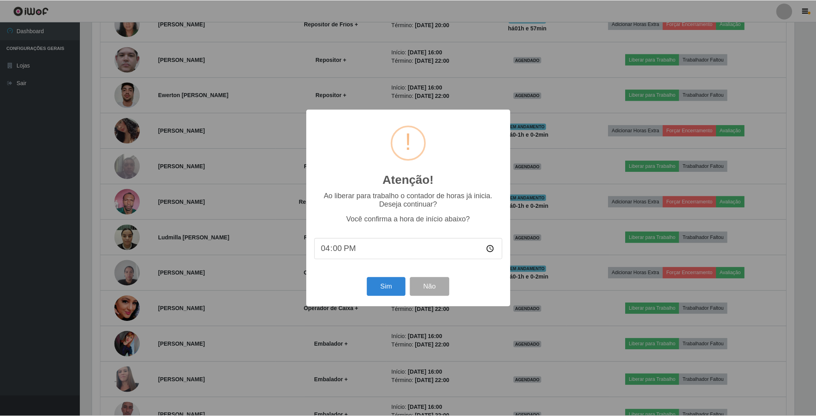
scroll to position [167, 704]
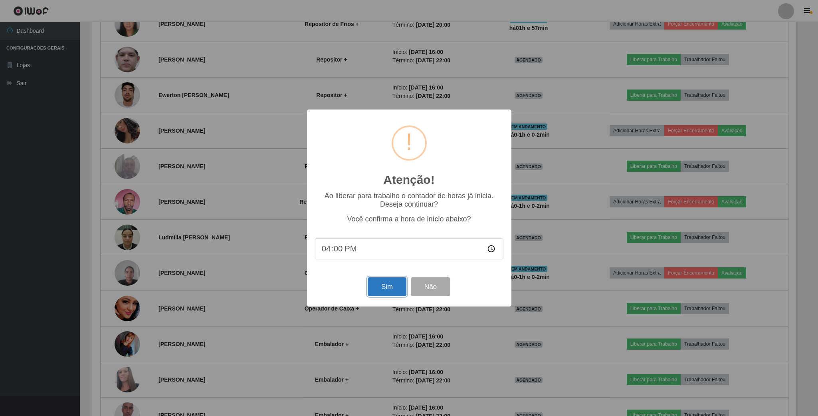
click at [378, 285] on button "Sim" at bounding box center [387, 286] width 39 height 19
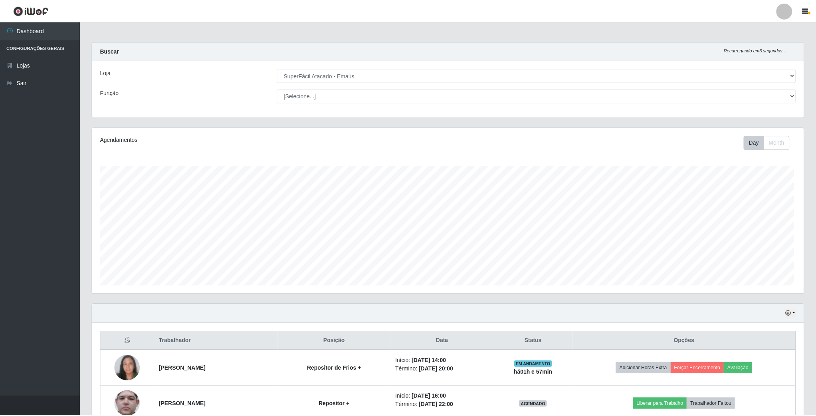
scroll to position [167, 713]
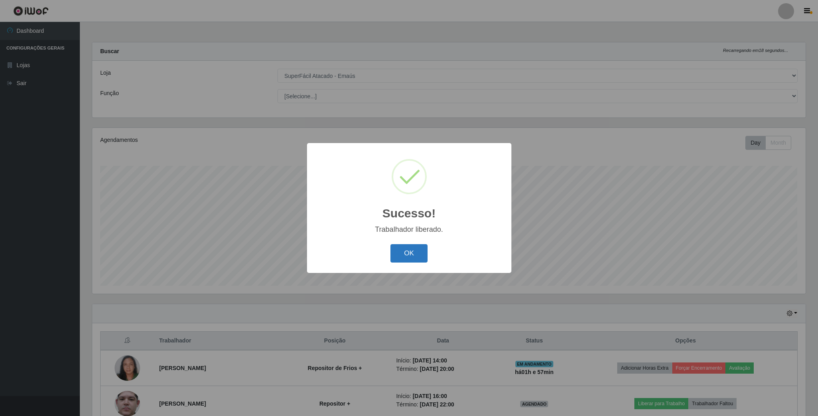
click at [426, 250] on button "OK" at bounding box center [409, 253] width 37 height 19
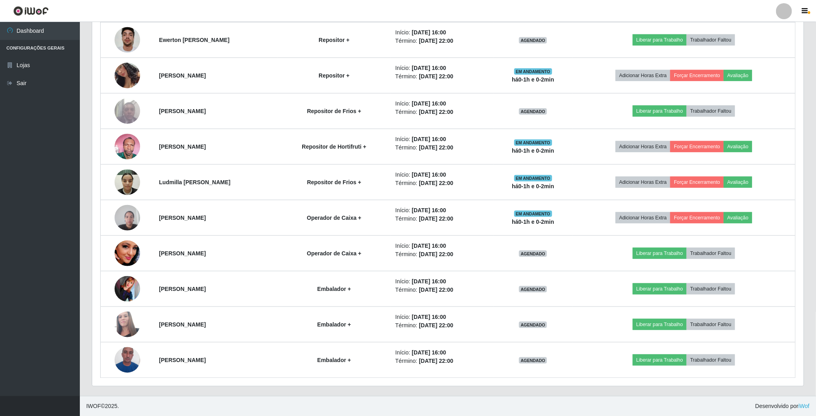
scroll to position [404, 0]
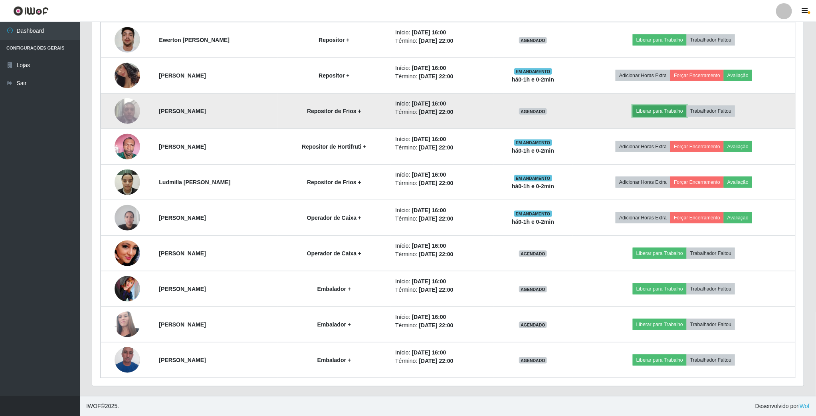
click at [661, 108] on button "Liberar para Trabalho" at bounding box center [660, 110] width 54 height 11
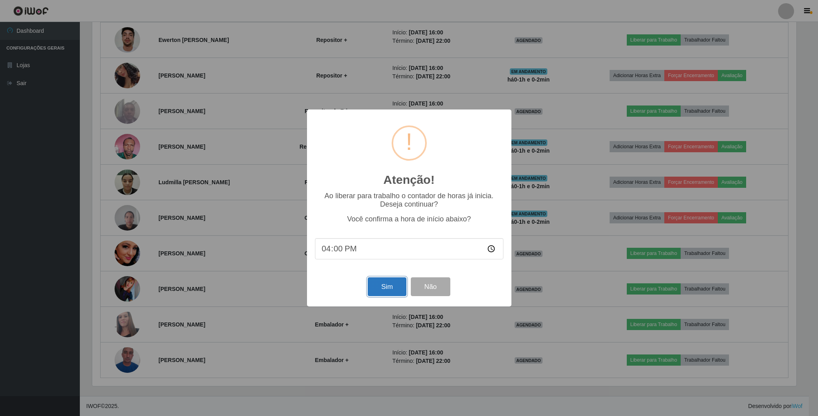
click at [388, 285] on button "Sim" at bounding box center [387, 286] width 39 height 19
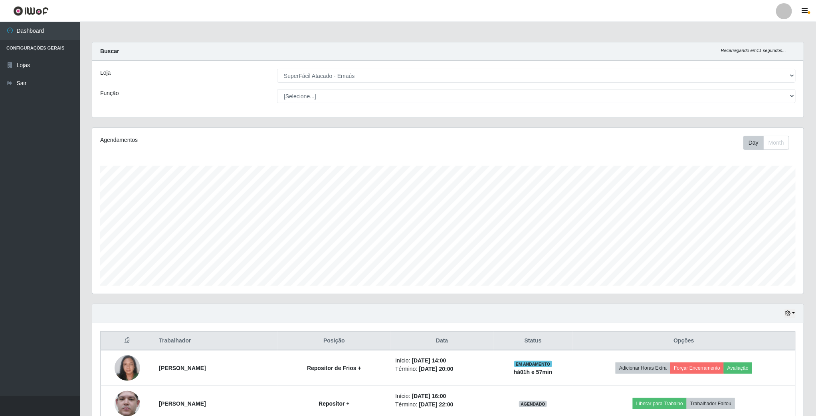
scroll to position [167, 713]
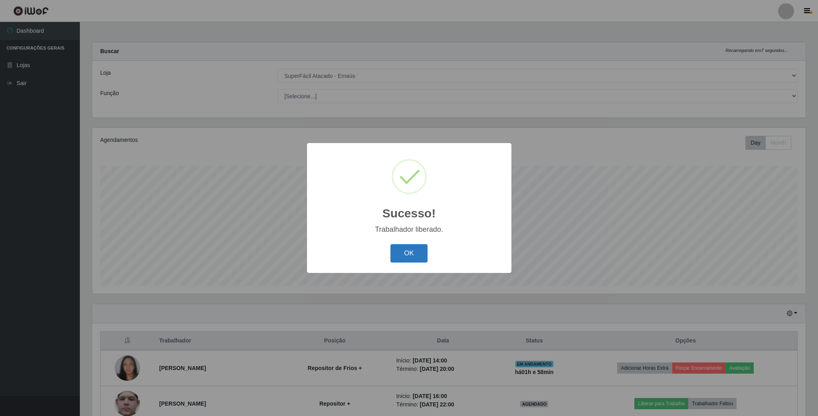
click at [409, 254] on button "OK" at bounding box center [409, 253] width 37 height 19
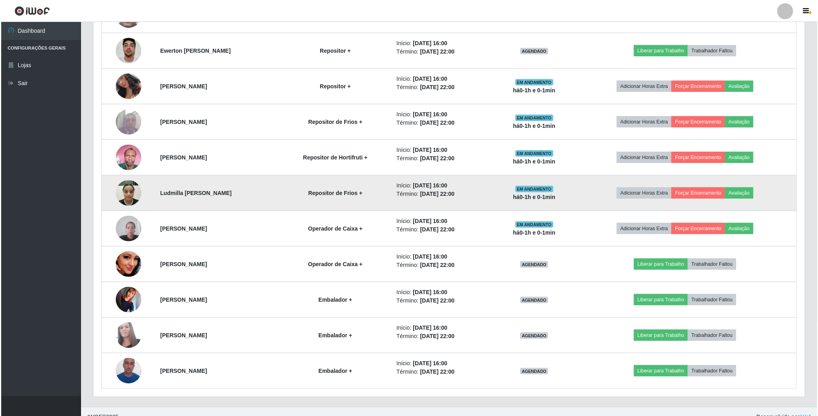
scroll to position [404, 0]
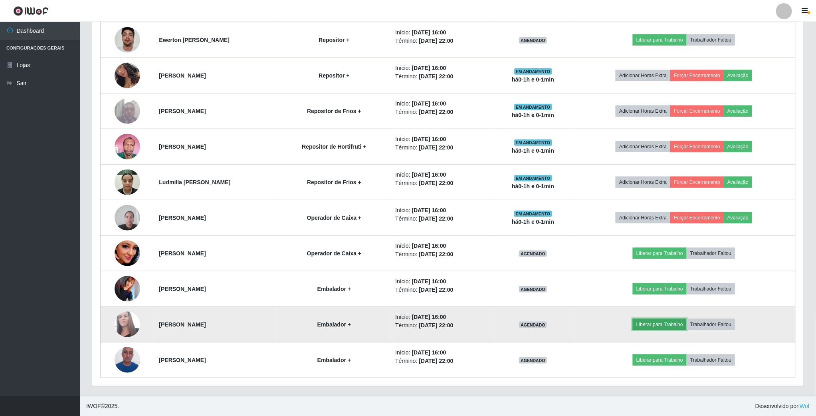
click at [653, 321] on button "Liberar para Trabalho" at bounding box center [660, 324] width 54 height 11
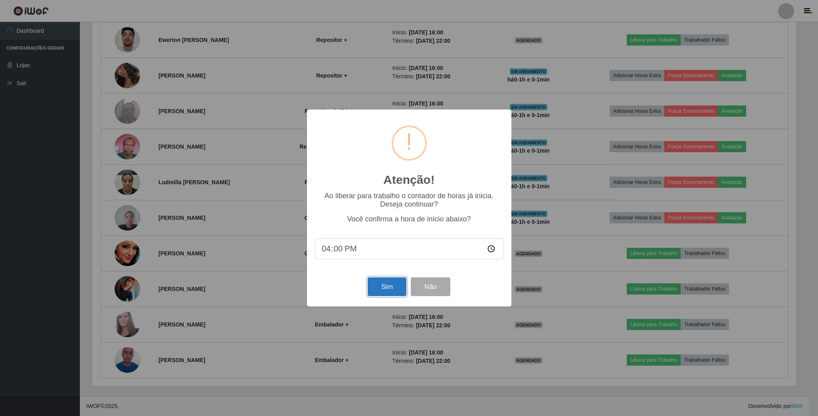
click at [390, 286] on button "Sim" at bounding box center [387, 286] width 39 height 19
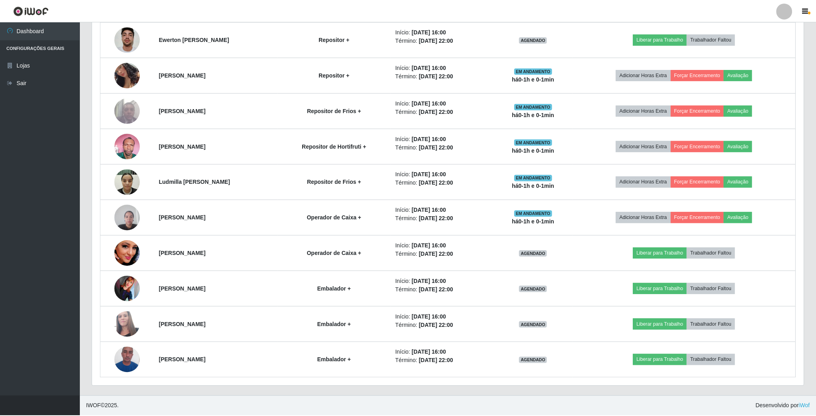
scroll to position [399119, 398573]
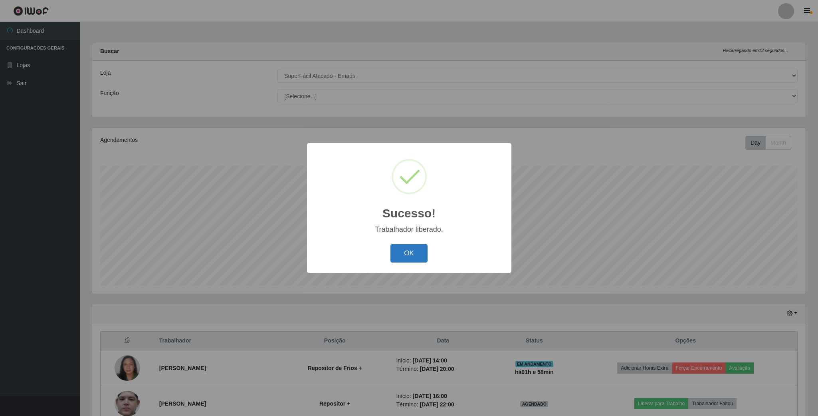
click at [409, 256] on button "OK" at bounding box center [409, 253] width 37 height 19
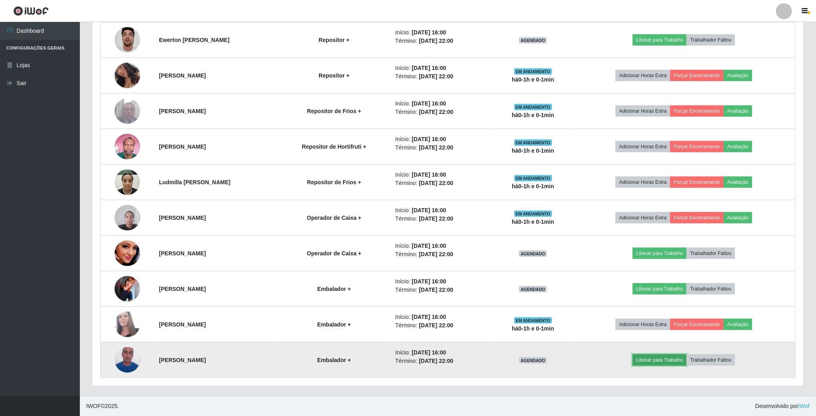
click at [673, 363] on button "Liberar para Trabalho" at bounding box center [660, 359] width 54 height 11
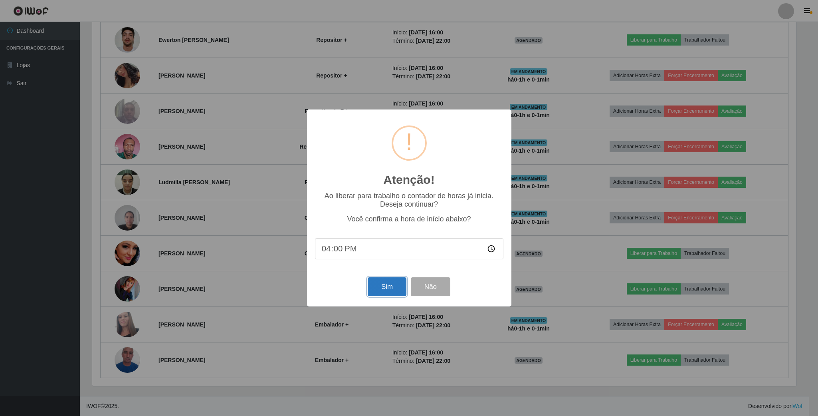
click at [393, 287] on button "Sim" at bounding box center [387, 286] width 39 height 19
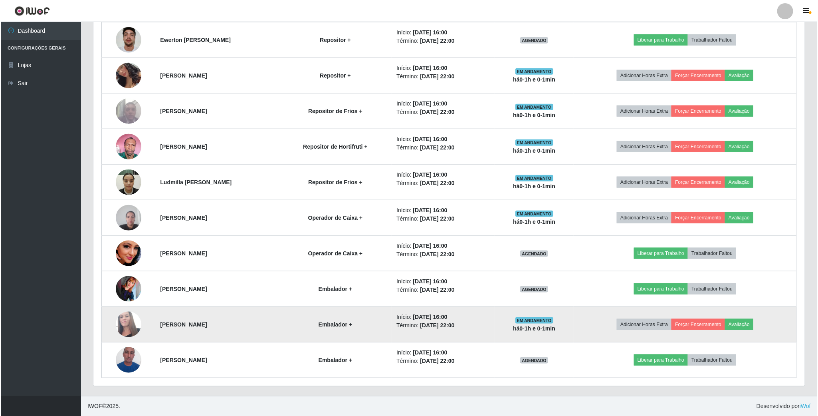
scroll to position [0, 0]
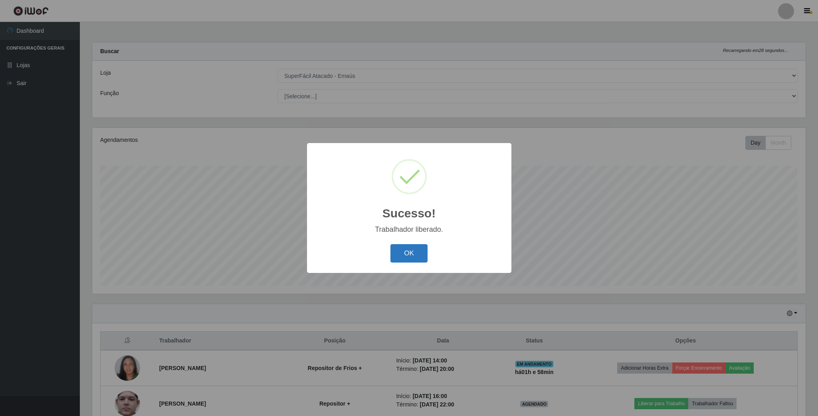
click at [404, 253] on button "OK" at bounding box center [409, 253] width 37 height 19
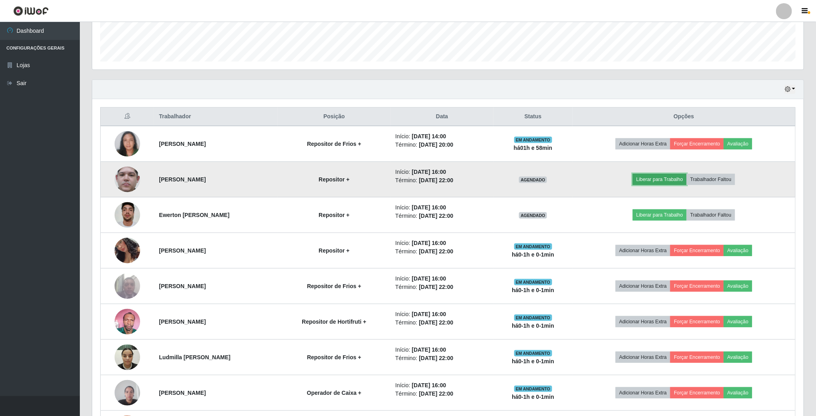
click at [684, 180] on button "Liberar para Trabalho" at bounding box center [660, 179] width 54 height 11
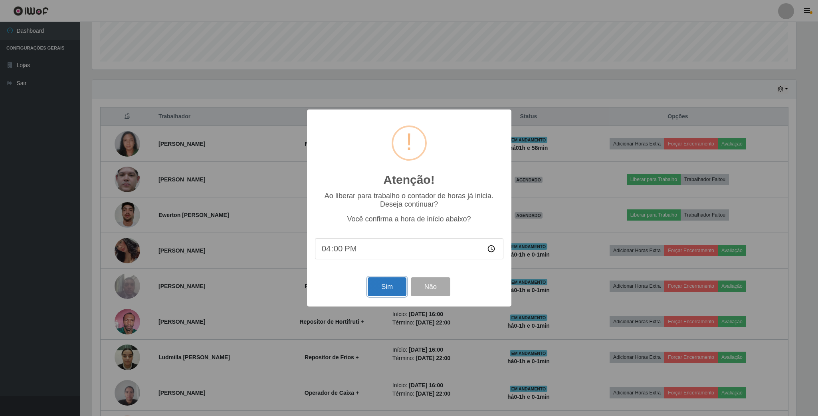
click at [391, 289] on button "Sim" at bounding box center [387, 286] width 39 height 19
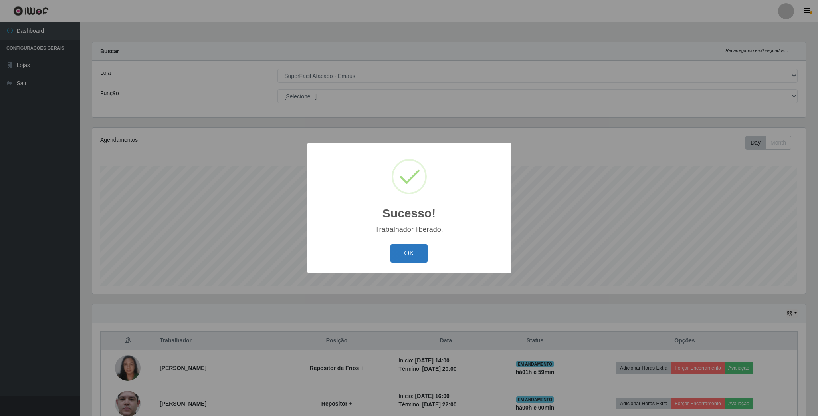
click at [414, 244] on button "OK" at bounding box center [409, 253] width 37 height 19
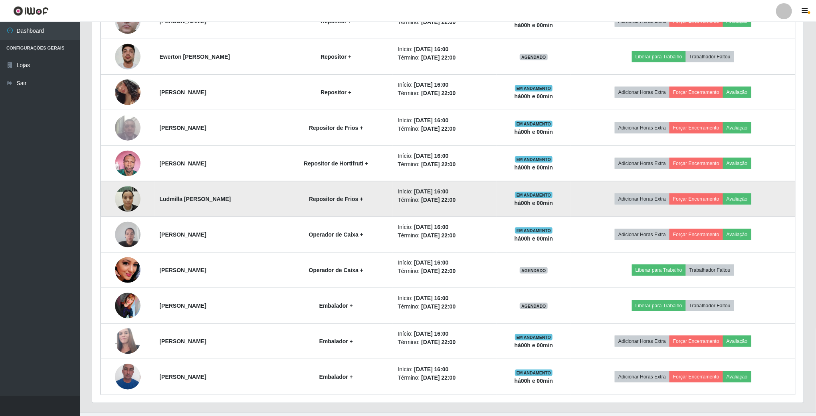
scroll to position [404, 0]
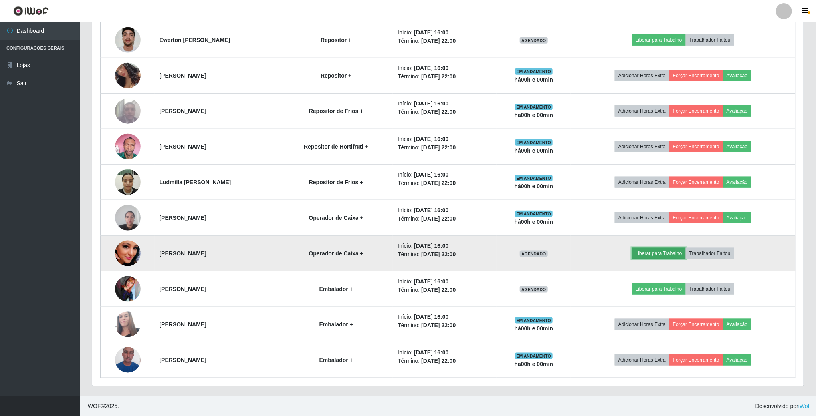
click at [656, 254] on button "Liberar para Trabalho" at bounding box center [659, 253] width 54 height 11
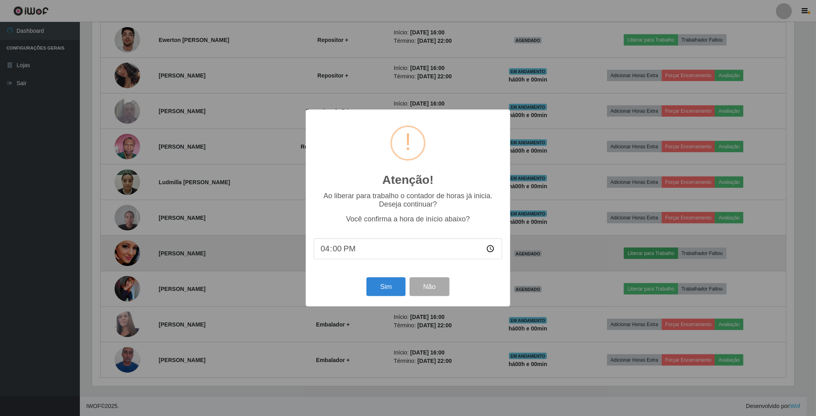
scroll to position [167, 704]
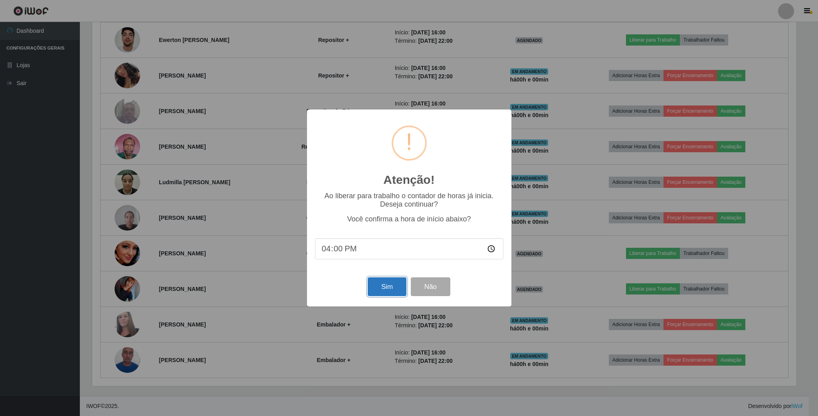
click at [372, 287] on button "Sim" at bounding box center [387, 286] width 39 height 19
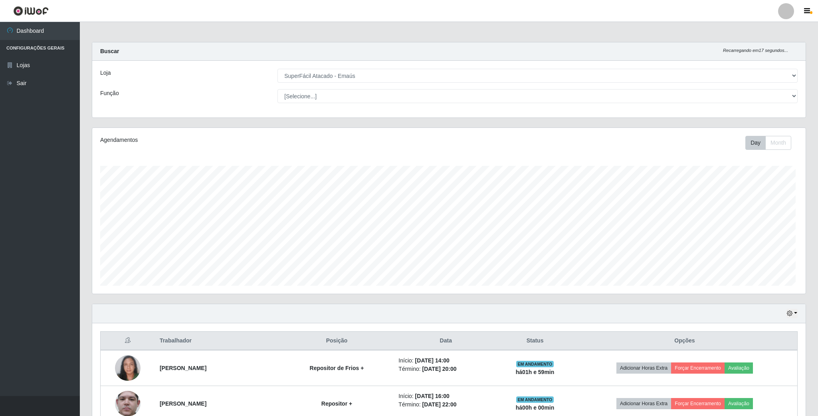
scroll to position [167, 713]
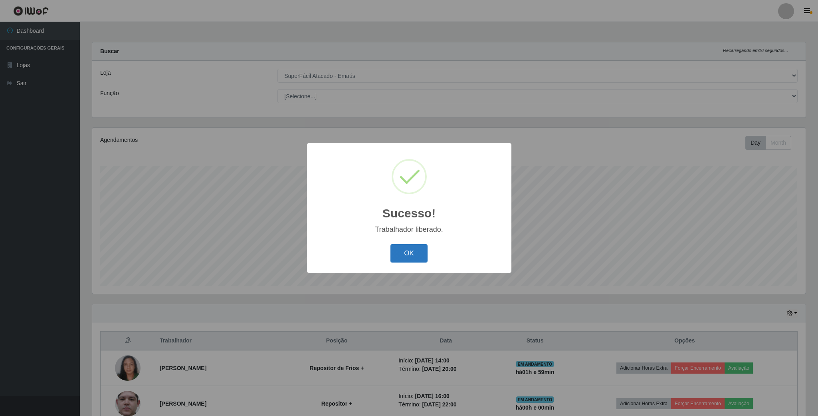
click at [406, 254] on button "OK" at bounding box center [409, 253] width 37 height 19
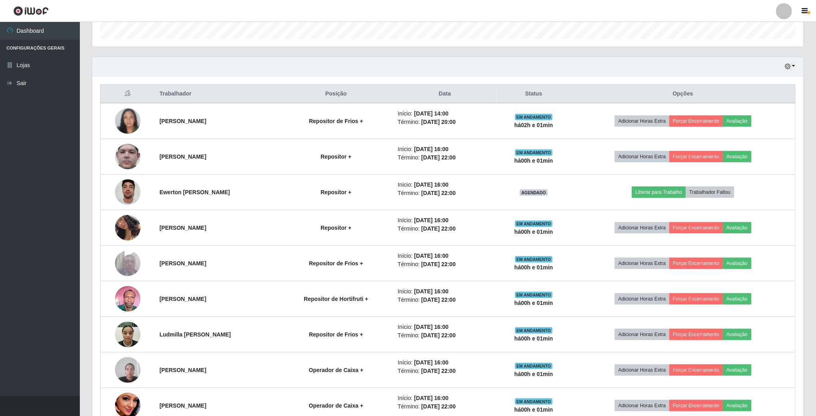
scroll to position [224, 0]
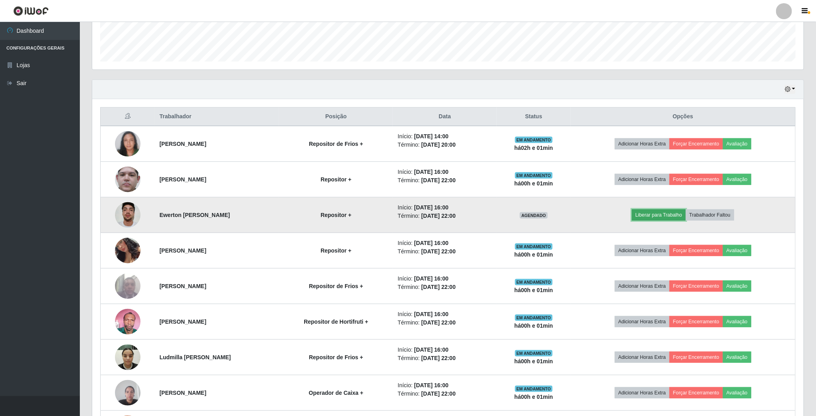
click at [684, 217] on button "Liberar para Trabalho" at bounding box center [659, 214] width 54 height 11
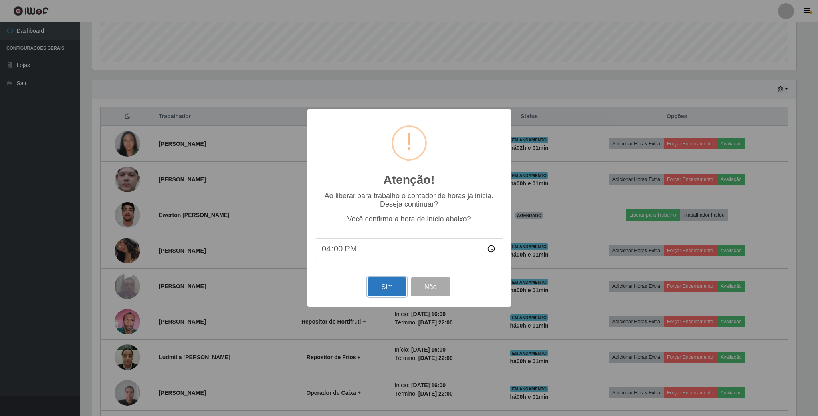
click at [382, 291] on button "Sim" at bounding box center [387, 286] width 39 height 19
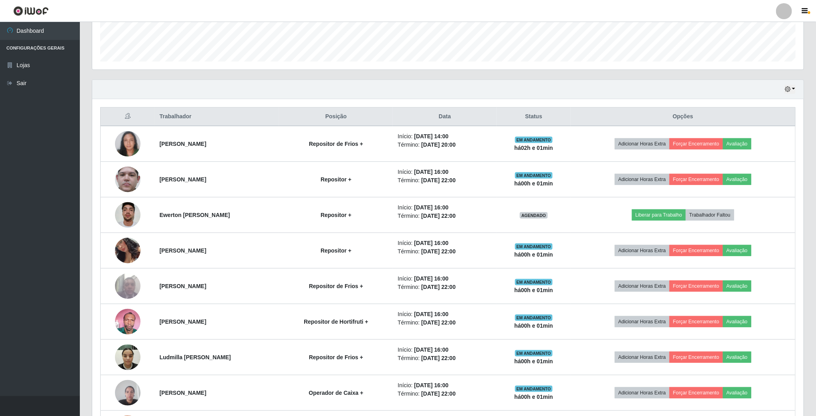
scroll to position [167, 713]
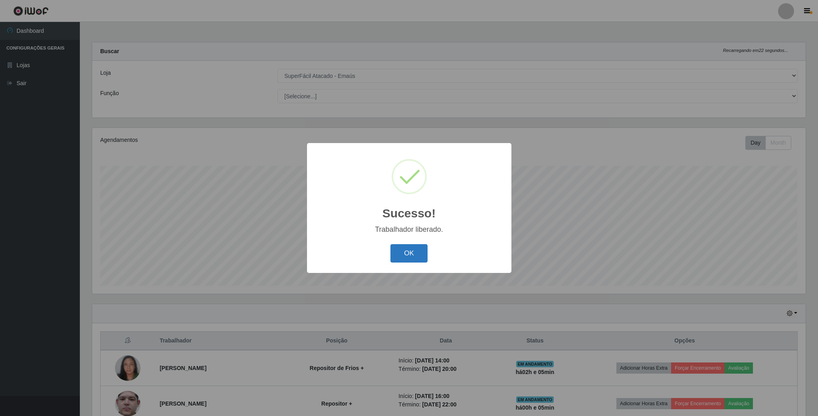
click at [404, 251] on button "OK" at bounding box center [409, 253] width 37 height 19
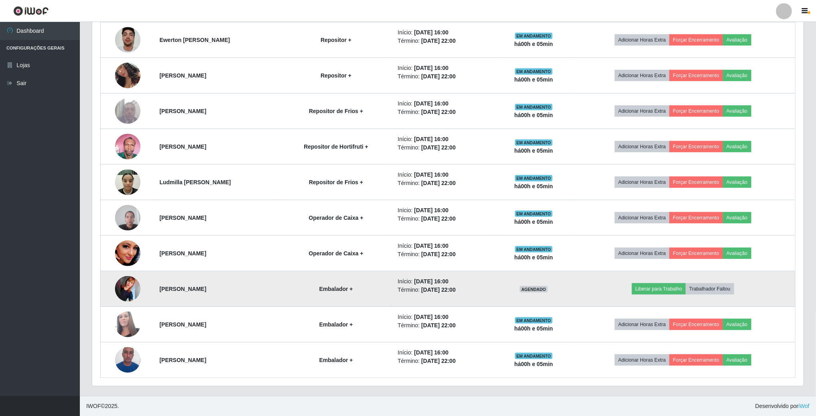
scroll to position [404, 0]
click at [652, 286] on button "Liberar para Trabalho" at bounding box center [659, 288] width 54 height 11
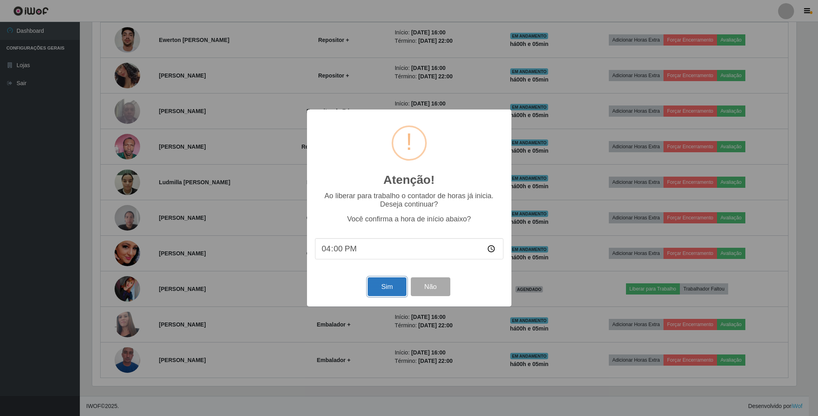
click at [384, 292] on button "Sim" at bounding box center [387, 286] width 39 height 19
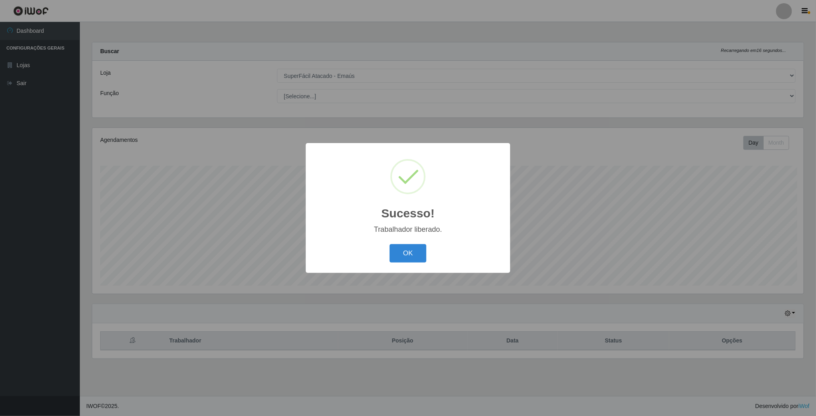
scroll to position [167, 713]
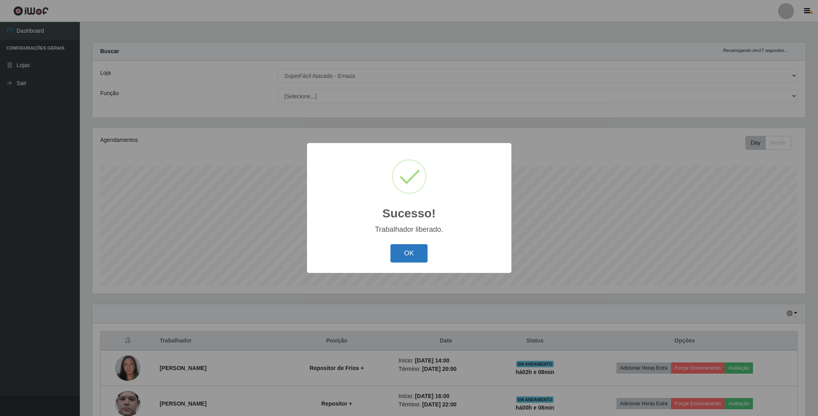
click at [417, 260] on button "OK" at bounding box center [409, 253] width 37 height 19
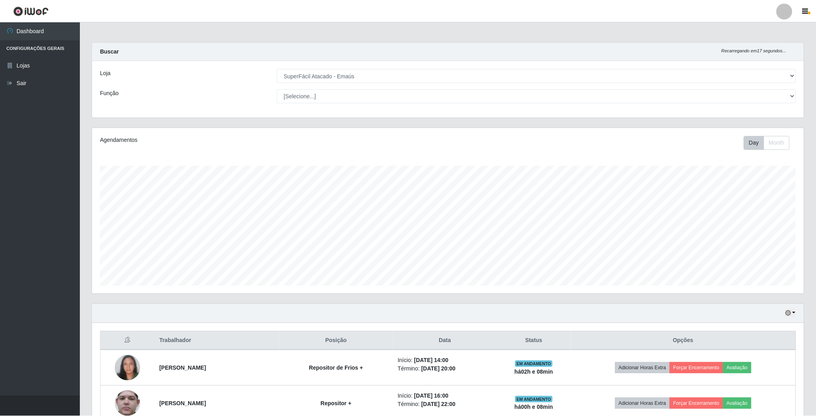
scroll to position [399119, 398573]
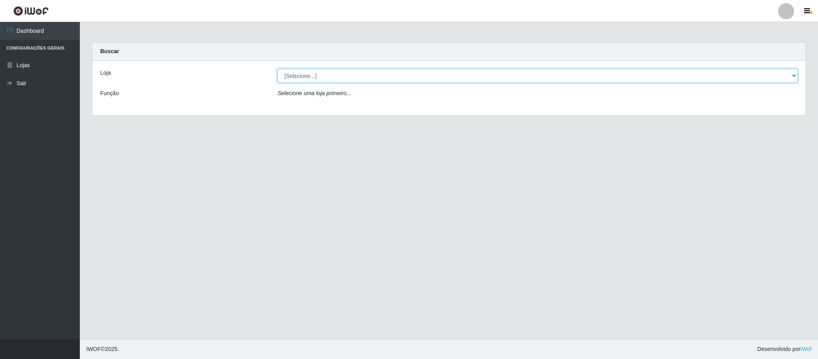
click at [434, 72] on select "[Selecione...] SuperFácil Atacado - Emaús" at bounding box center [538, 76] width 520 height 14
select select "407"
click at [278, 69] on select "[Selecione...] SuperFácil Atacado - Emaús" at bounding box center [538, 76] width 520 height 14
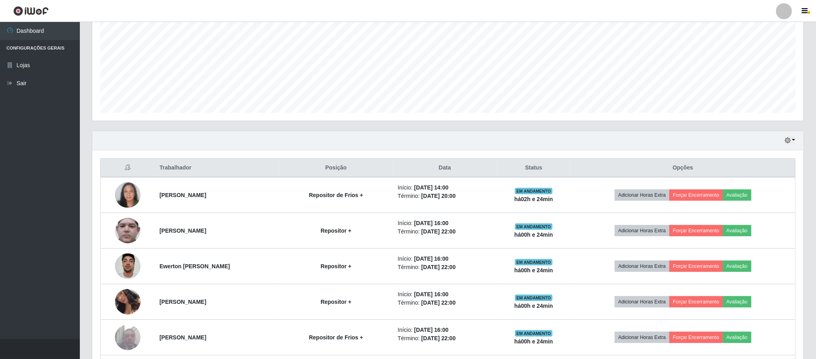
scroll to position [180, 0]
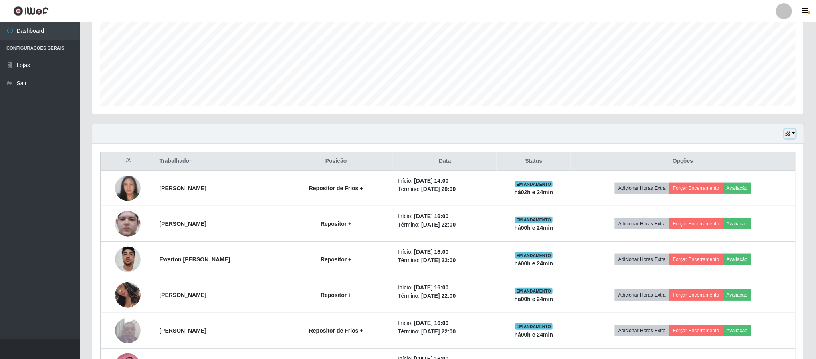
click at [786, 136] on icon "button" at bounding box center [788, 134] width 6 height 6
click at [767, 167] on button "1 dia" at bounding box center [763, 165] width 63 height 17
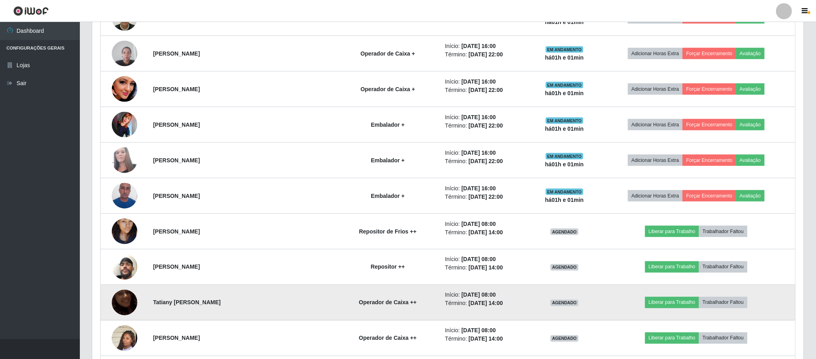
scroll to position [599, 0]
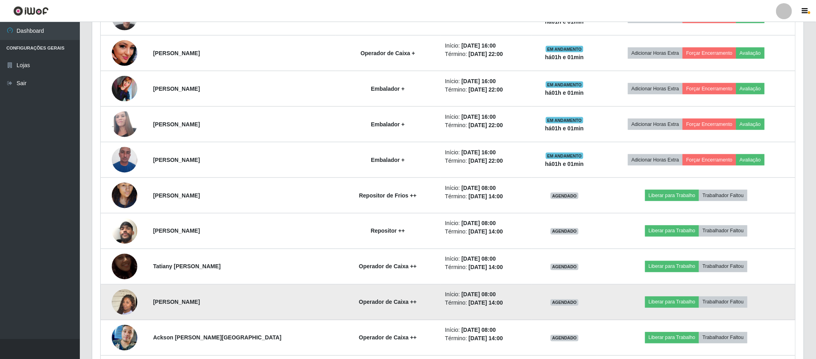
click at [127, 303] on img at bounding box center [125, 302] width 26 height 46
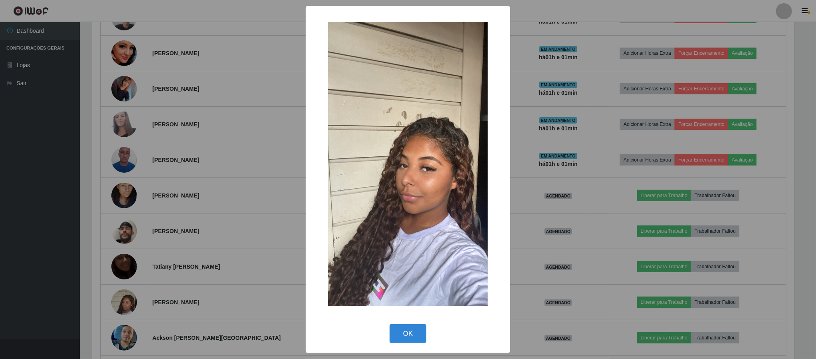
scroll to position [167, 704]
click at [414, 325] on button "OK" at bounding box center [409, 333] width 37 height 19
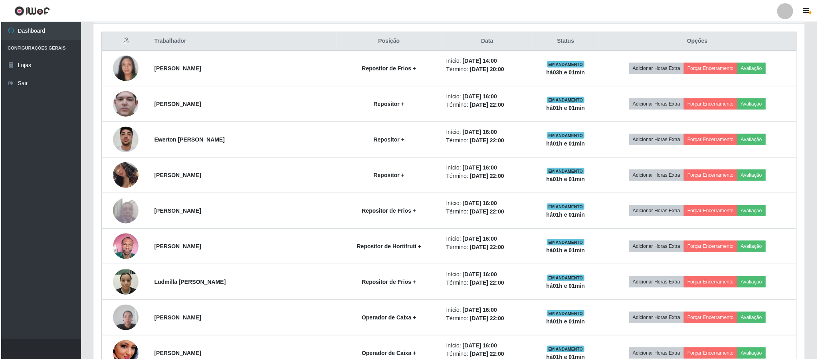
scroll to position [0, 0]
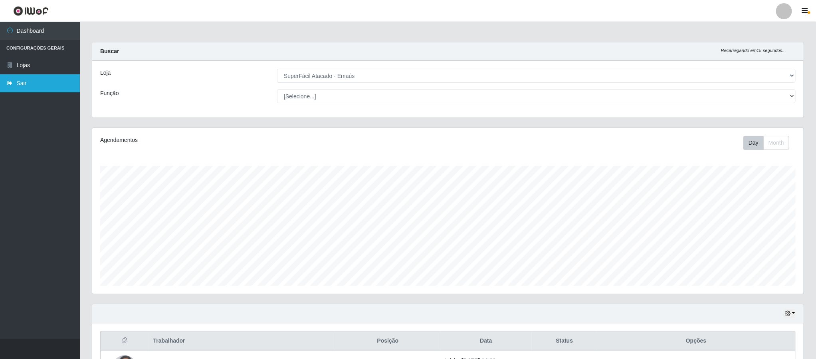
click at [27, 85] on link "Sair" at bounding box center [40, 83] width 80 height 18
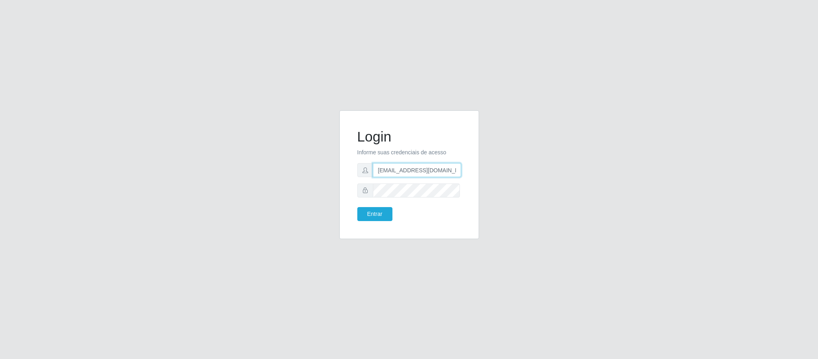
scroll to position [0, 4]
drag, startPoint x: 379, startPoint y: 169, endPoint x: 481, endPoint y: 171, distance: 102.2
click at [481, 171] on div "Login Informe suas credenciais de acesso geovanamatias2015@gmail.com Entrar" at bounding box center [409, 179] width 152 height 138
type input "franciscodias66@yahoo.com.br"
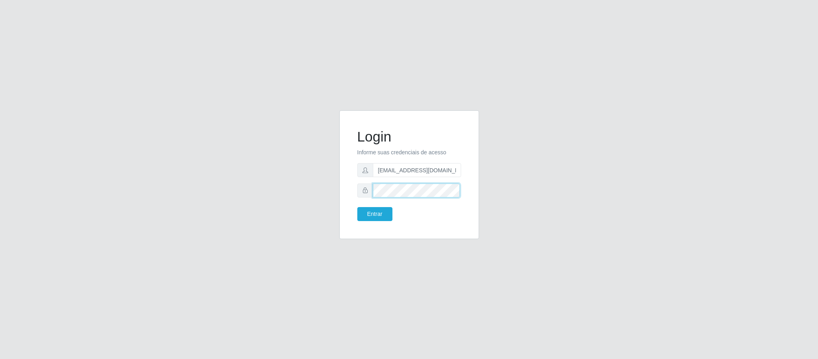
click at [310, 190] on div "Login Informe suas credenciais de acesso franciscodias66@yahoo.com.br Entrar" at bounding box center [409, 179] width 455 height 138
click at [357, 207] on button "Entrar" at bounding box center [374, 214] width 35 height 14
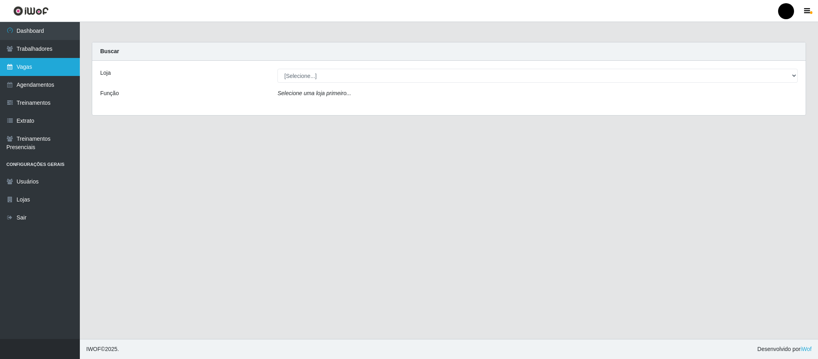
click at [28, 68] on link "Vagas" at bounding box center [40, 67] width 80 height 18
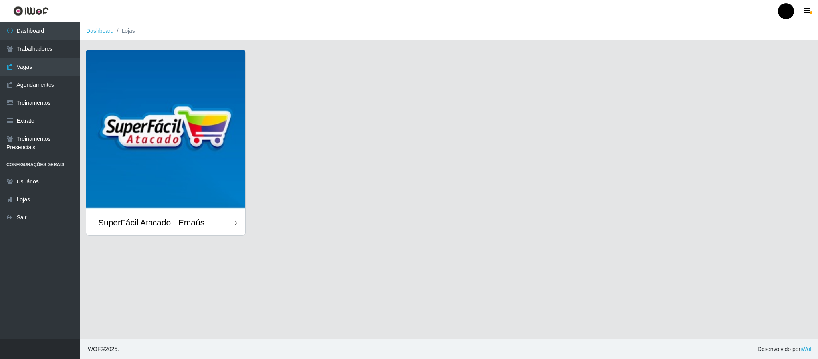
click at [156, 103] on img at bounding box center [165, 129] width 159 height 159
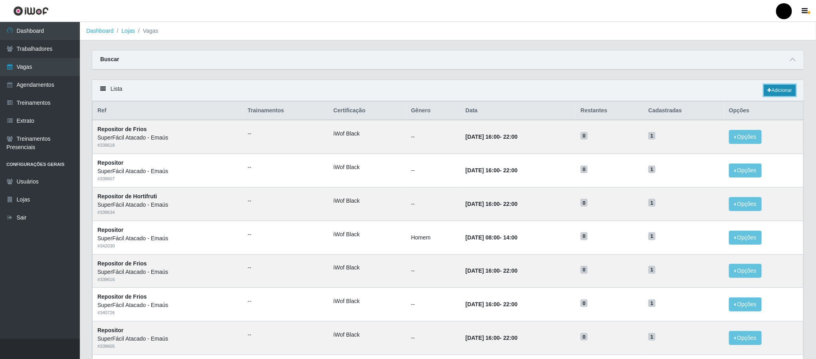
click at [787, 90] on link "Adicionar" at bounding box center [780, 90] width 32 height 11
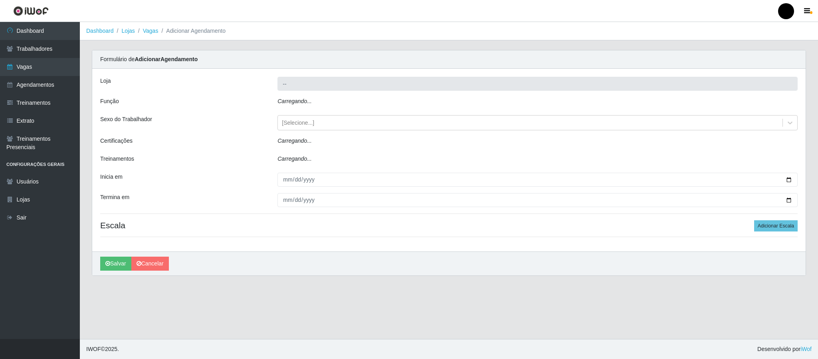
type input "SuperFácil Atacado - Emaús"
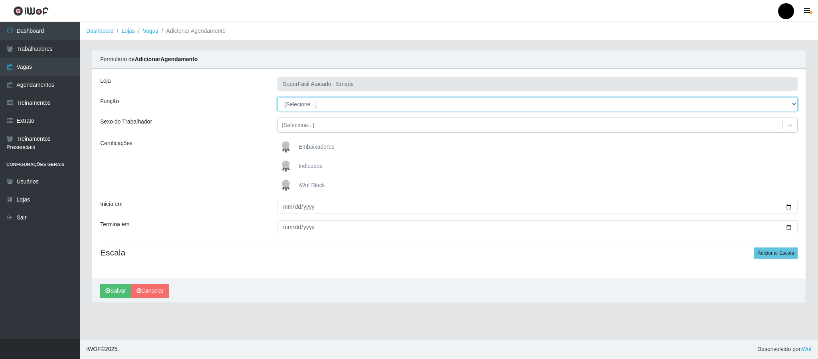
click at [296, 104] on select "[Selecione...] Auxiliar de Estacionamento Auxiliar de Estacionamento + Auxiliar…" at bounding box center [538, 104] width 520 height 14
select select "22"
click at [278, 97] on select "[Selecione...] Auxiliar de Estacionamento Auxiliar de Estacionamento + Auxiliar…" at bounding box center [538, 104] width 520 height 14
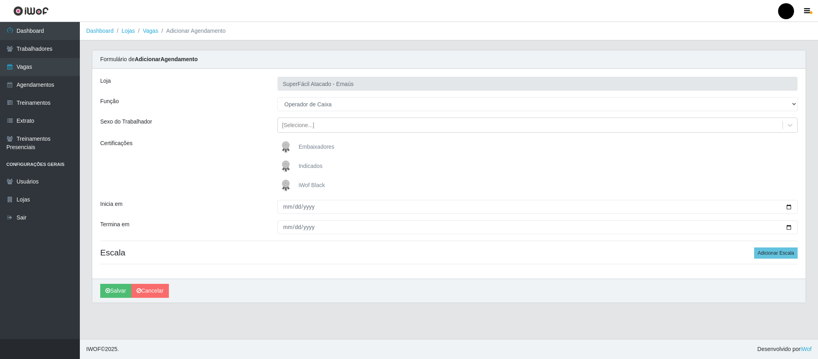
click at [285, 186] on img at bounding box center [287, 185] width 19 height 16
click at [0, 0] on input "iWof Black" at bounding box center [0, 0] width 0 height 0
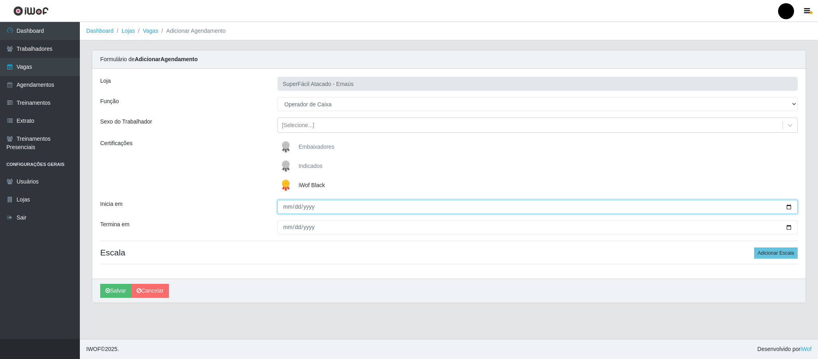
click at [787, 207] on input "Inicia em" at bounding box center [538, 207] width 520 height 14
type input "2025-09-08"
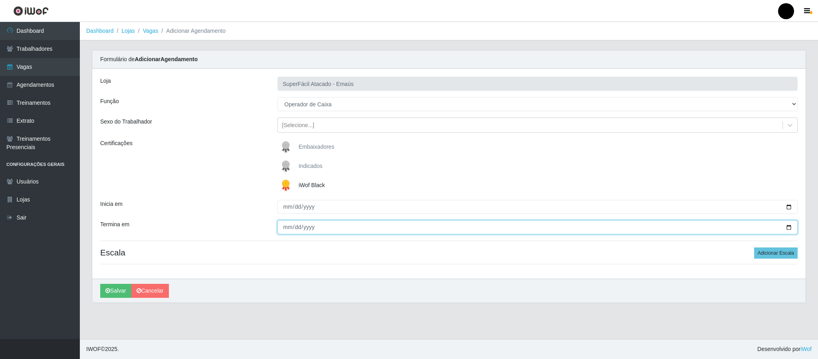
click at [786, 225] on input "Termina em" at bounding box center [538, 227] width 520 height 14
type input "2025-09-08"
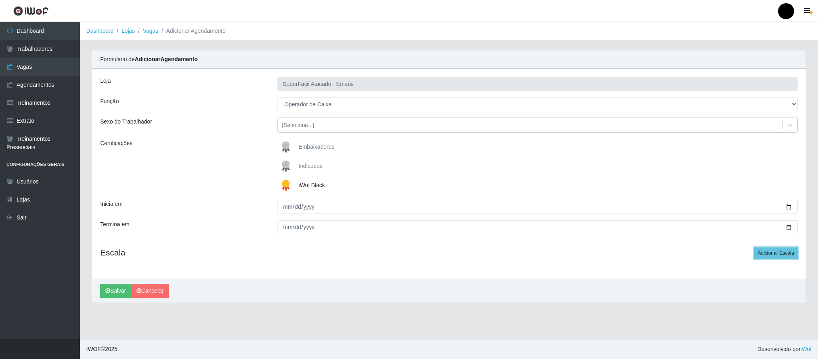
drag, startPoint x: 779, startPoint y: 252, endPoint x: 640, endPoint y: 252, distance: 139.4
click at [769, 252] on button "Adicionar Escala" at bounding box center [776, 252] width 44 height 11
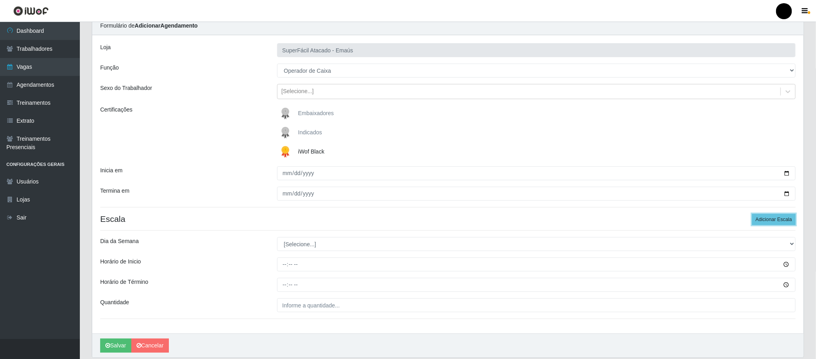
scroll to position [64, 0]
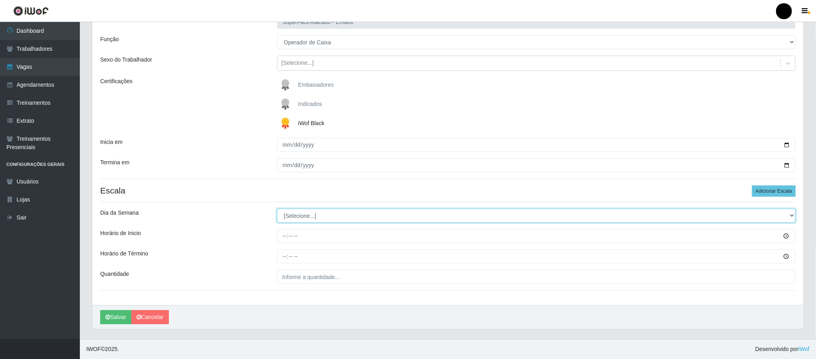
click at [311, 216] on select "[Selecione...] Segunda Terça Quarta Quinta Sexta Sábado Domingo" at bounding box center [536, 215] width 519 height 14
select select "1"
click at [277, 208] on select "[Selecione...] Segunda Terça Quarta Quinta Sexta Sábado Domingo" at bounding box center [536, 215] width 519 height 14
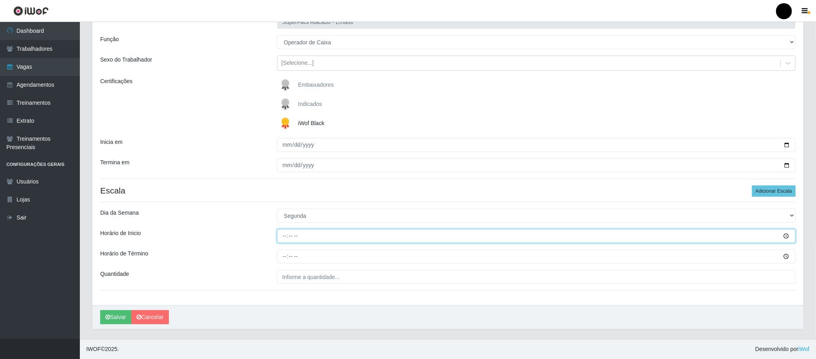
click at [281, 238] on input "Horário de Inicio" at bounding box center [536, 236] width 519 height 14
type input "08:00"
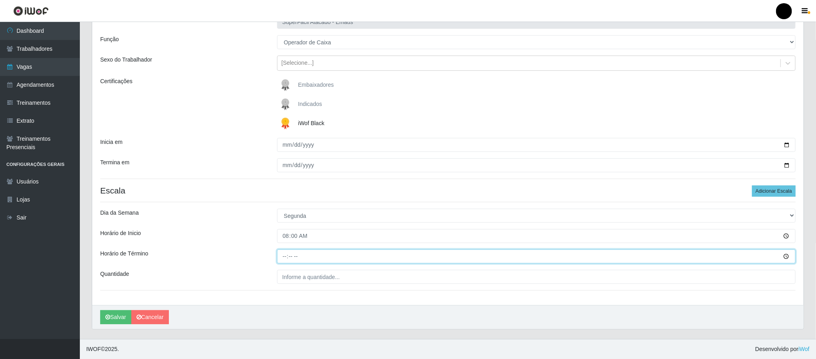
click at [285, 259] on input "Horário de Término" at bounding box center [536, 256] width 519 height 14
type input "14:00"
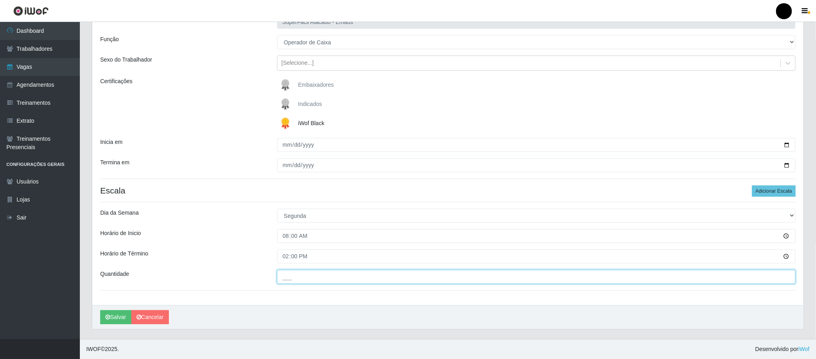
click at [289, 278] on input "___" at bounding box center [536, 277] width 519 height 14
type input "02_"
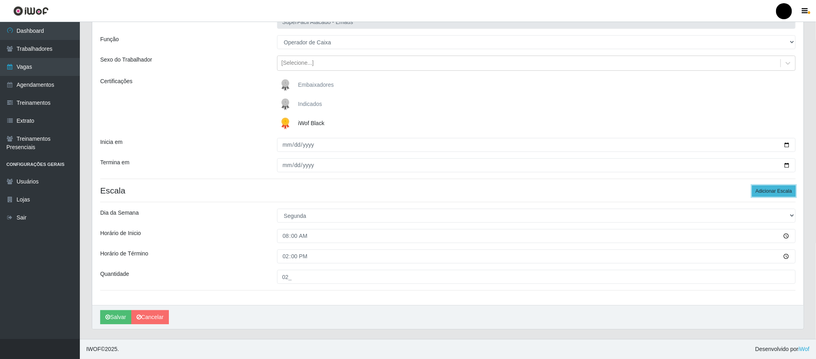
click at [775, 190] on button "Adicionar Escala" at bounding box center [774, 190] width 44 height 11
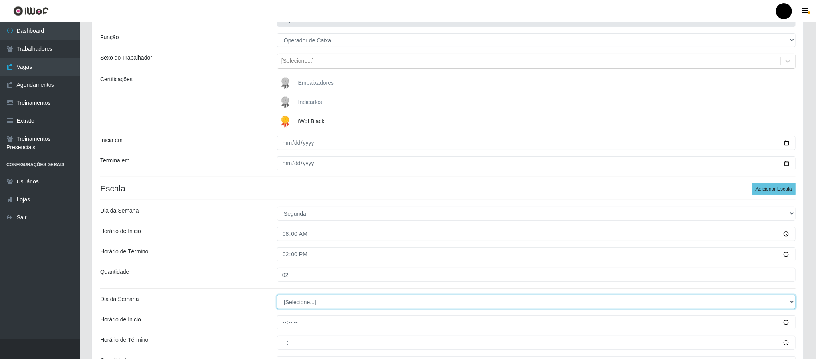
click at [312, 306] on select "[Selecione...] Segunda Terça Quarta Quinta Sexta Sábado Domingo" at bounding box center [536, 302] width 519 height 14
select select "1"
click at [277, 296] on select "[Selecione...] Segunda Terça Quarta Quinta Sexta Sábado Domingo" at bounding box center [536, 302] width 519 height 14
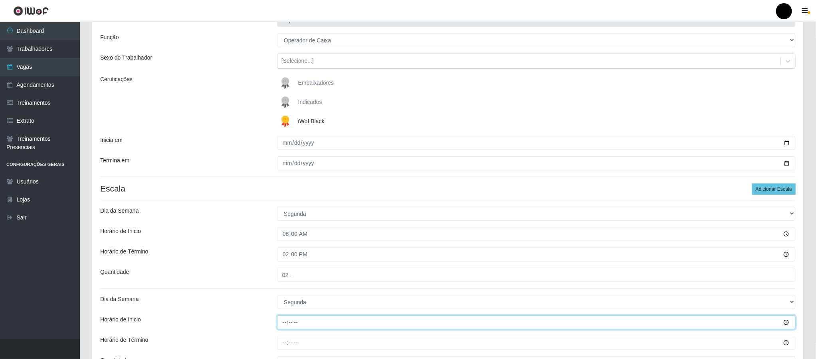
click at [287, 322] on input "Horário de Inicio" at bounding box center [536, 322] width 519 height 14
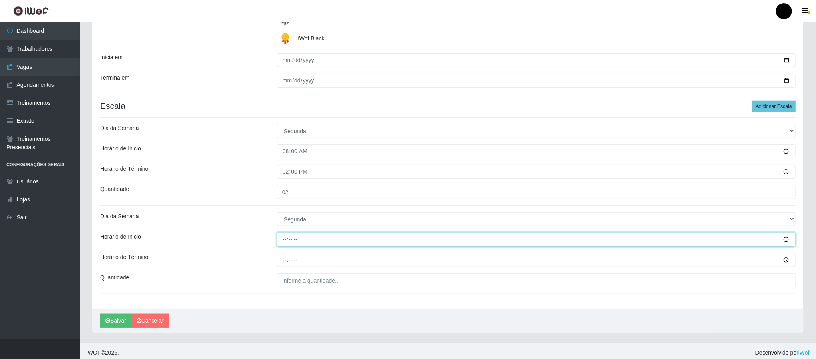
scroll to position [152, 0]
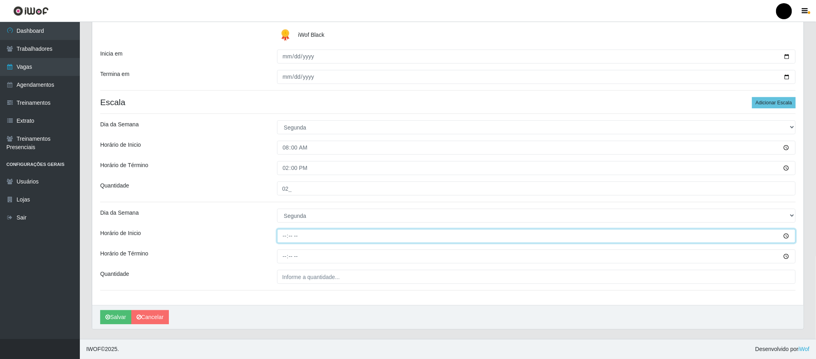
type input "16:00"
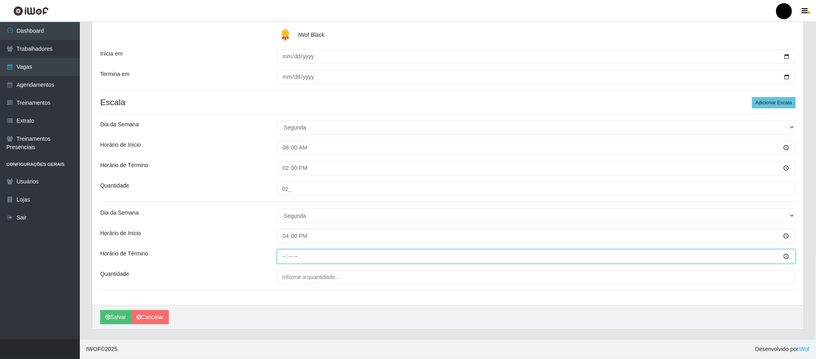
click at [285, 256] on input "Horário de Término" at bounding box center [536, 256] width 519 height 14
type input "22:00"
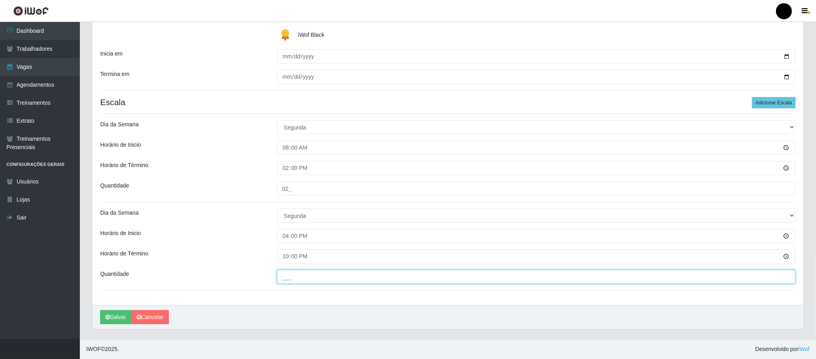
click at [295, 271] on input "___" at bounding box center [536, 277] width 519 height 14
type input "03_"
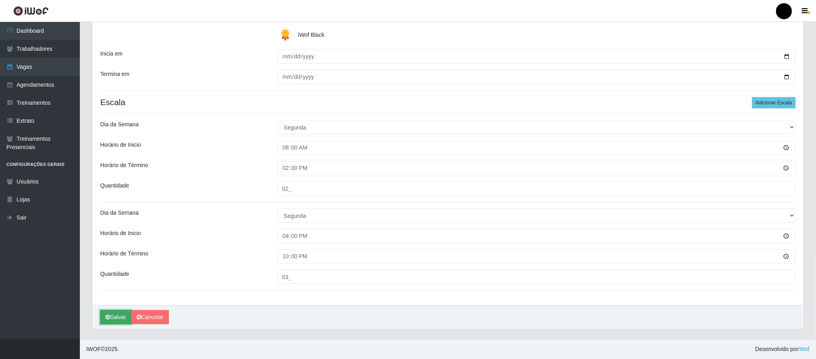
click at [119, 319] on button "Salvar" at bounding box center [115, 317] width 31 height 14
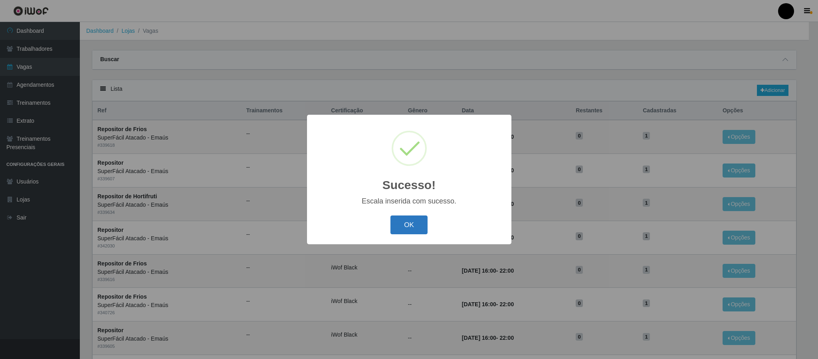
click at [413, 224] on button "OK" at bounding box center [409, 224] width 37 height 19
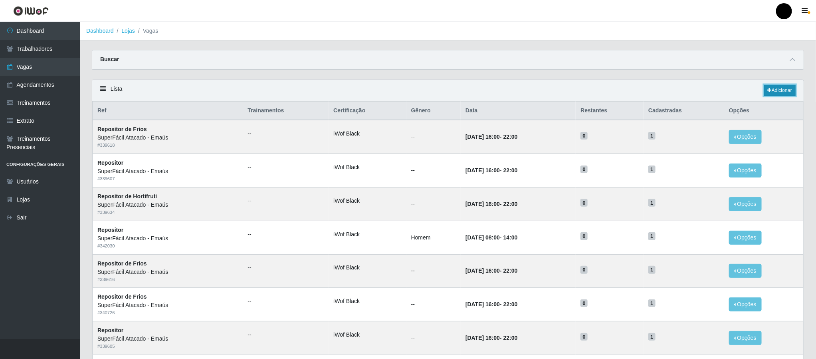
click at [776, 93] on link "Adicionar" at bounding box center [780, 90] width 32 height 11
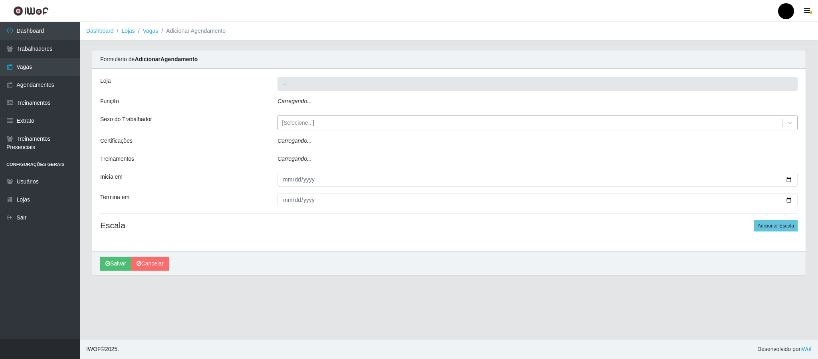
type input "SuperFácil Atacado - Emaús"
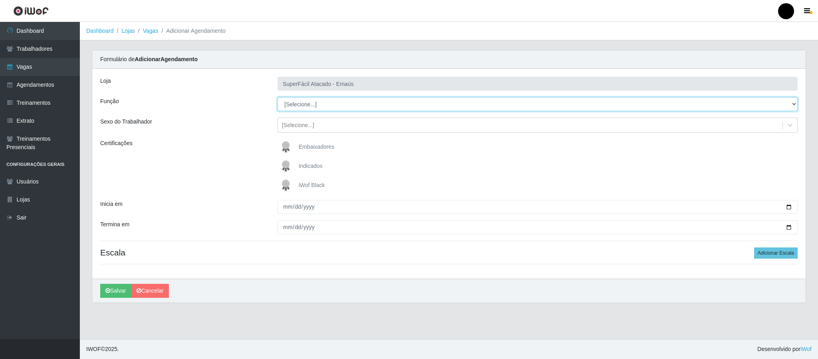
click at [298, 105] on select "[Selecione...] Auxiliar de Estacionamento Auxiliar de Estacionamento + Auxiliar…" at bounding box center [538, 104] width 520 height 14
select select "1"
click at [278, 97] on select "[Selecione...] Auxiliar de Estacionamento Auxiliar de Estacionamento + Auxiliar…" at bounding box center [538, 104] width 520 height 14
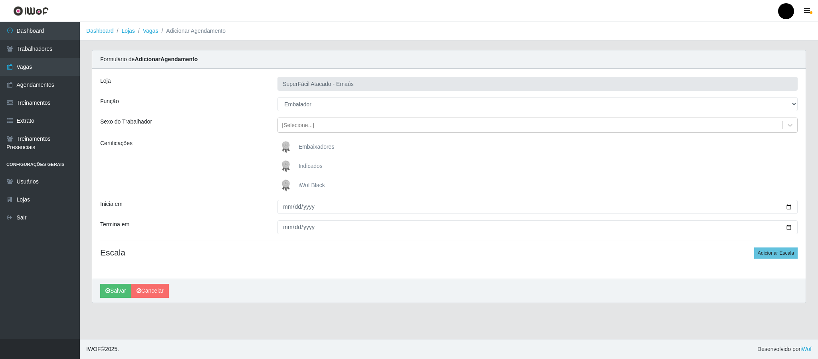
click at [287, 186] on img at bounding box center [287, 185] width 19 height 16
click at [0, 0] on input "iWof Black" at bounding box center [0, 0] width 0 height 0
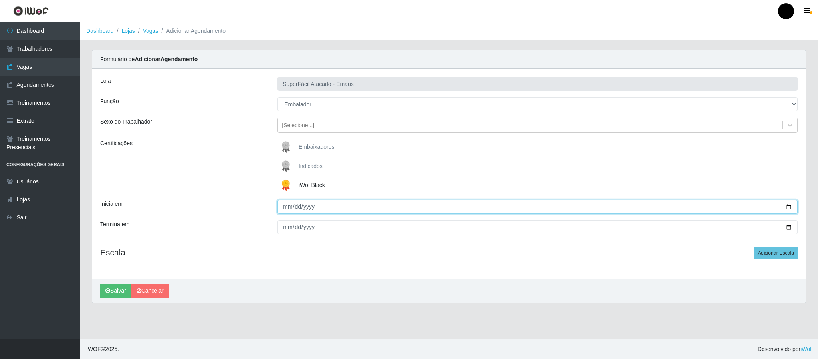
click at [789, 204] on input "Inicia em" at bounding box center [538, 207] width 520 height 14
click at [785, 205] on input "Inicia em" at bounding box center [538, 207] width 520 height 14
type input "2025-09-08"
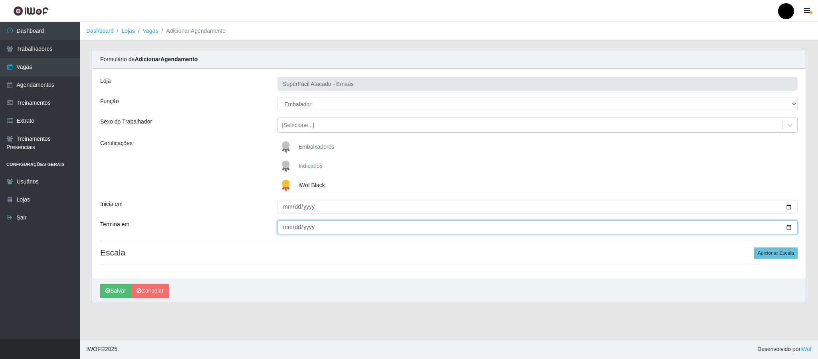
click at [786, 226] on input "Termina em" at bounding box center [538, 227] width 520 height 14
type input "2025-09-08"
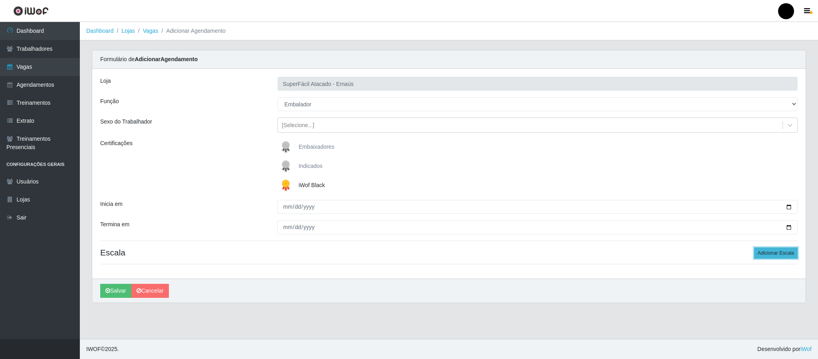
click at [774, 252] on button "Adicionar Escala" at bounding box center [776, 252] width 44 height 11
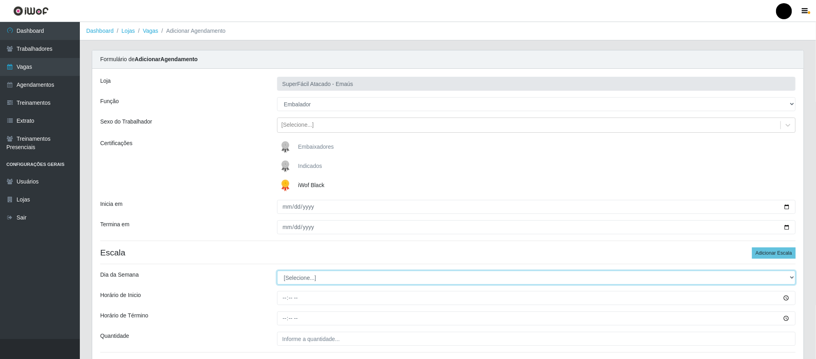
click at [305, 281] on select "[Selecione...] Segunda Terça Quarta Quinta Sexta Sábado Domingo" at bounding box center [536, 277] width 519 height 14
select select "1"
click at [277, 272] on select "[Selecione...] Segunda Terça Quarta Quinta Sexta Sábado Domingo" at bounding box center [536, 277] width 519 height 14
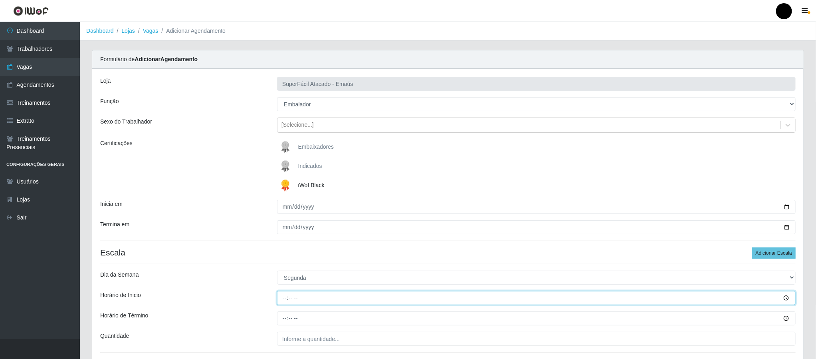
click at [283, 304] on input "Horário de Inicio" at bounding box center [536, 298] width 519 height 14
click at [285, 298] on input "09:00" at bounding box center [536, 298] width 519 height 14
type input "08:00"
click at [286, 319] on input "Horário de Término" at bounding box center [536, 318] width 519 height 14
type input "14:00"
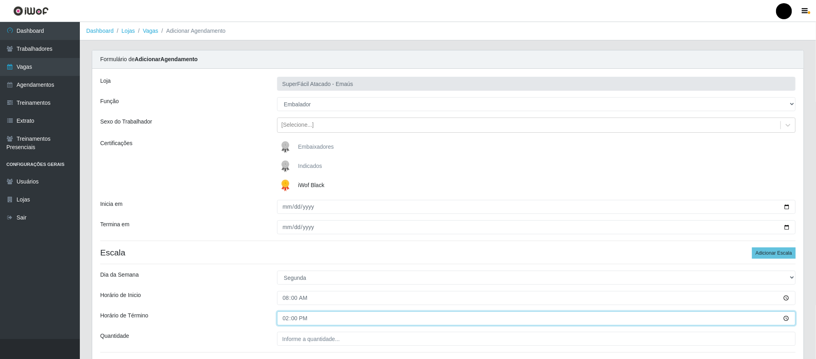
scroll to position [64, 0]
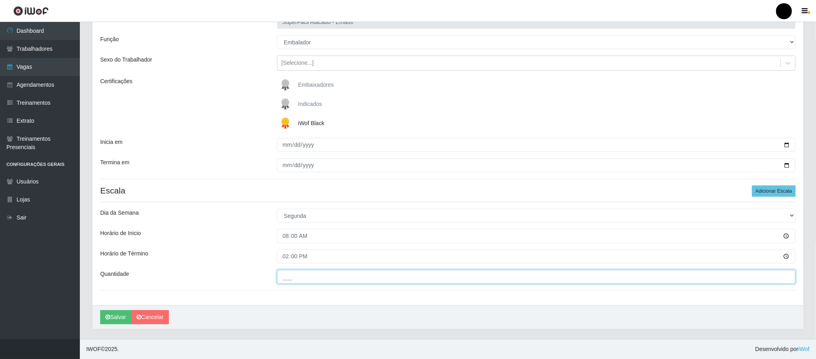
click at [295, 279] on input "___" at bounding box center [536, 277] width 519 height 14
type input "02_"
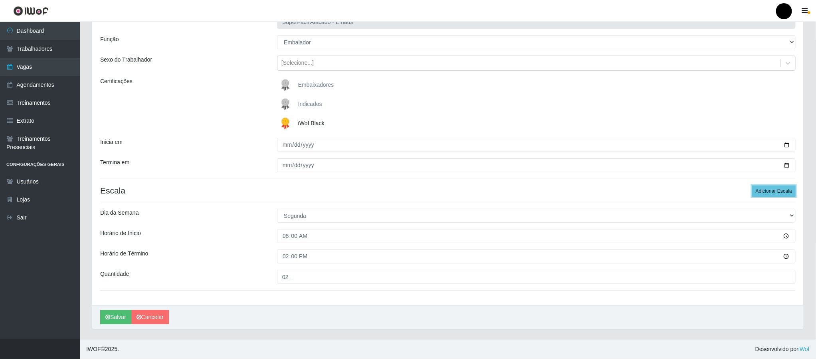
drag, startPoint x: 767, startPoint y: 189, endPoint x: 708, endPoint y: 192, distance: 58.3
click at [766, 189] on button "Adicionar Escala" at bounding box center [774, 190] width 44 height 11
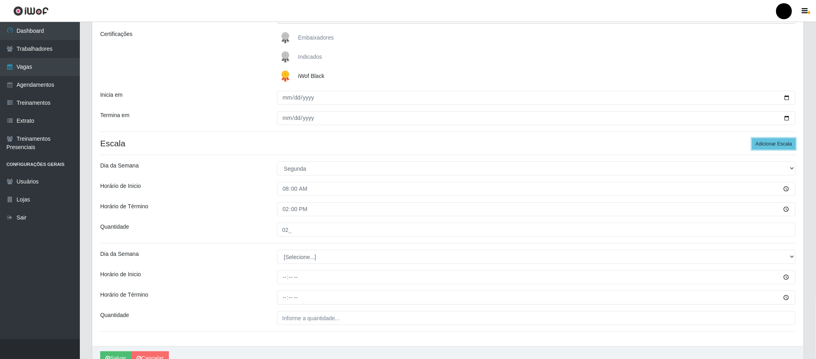
scroll to position [152, 0]
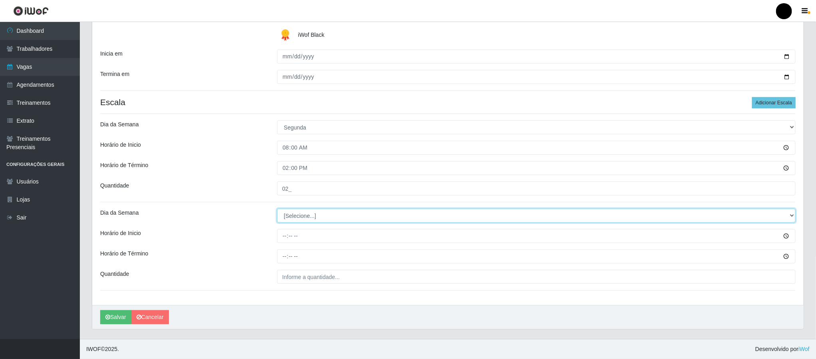
click at [295, 218] on select "[Selecione...] Segunda Terça Quarta Quinta Sexta Sábado Domingo" at bounding box center [536, 215] width 519 height 14
select select "1"
click at [277, 208] on select "[Selecione...] Segunda Terça Quarta Quinta Sexta Sábado Domingo" at bounding box center [536, 215] width 519 height 14
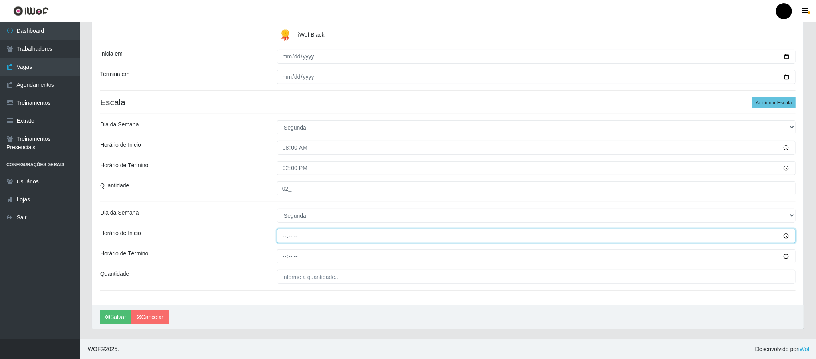
click at [285, 235] on input "Horário de Inicio" at bounding box center [536, 236] width 519 height 14
type input "16:00"
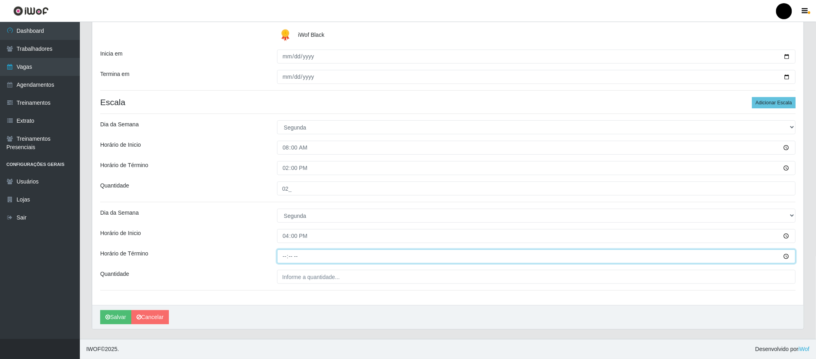
click at [285, 255] on input "Horário de Término" at bounding box center [536, 256] width 519 height 14
type input "22:00"
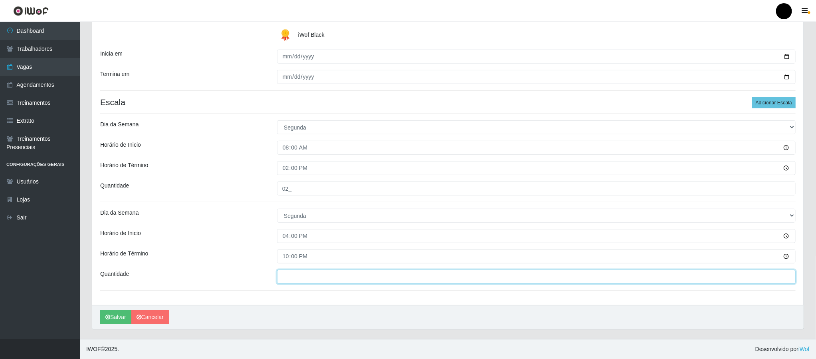
click at [292, 278] on input "___" at bounding box center [536, 277] width 519 height 14
type input "03_"
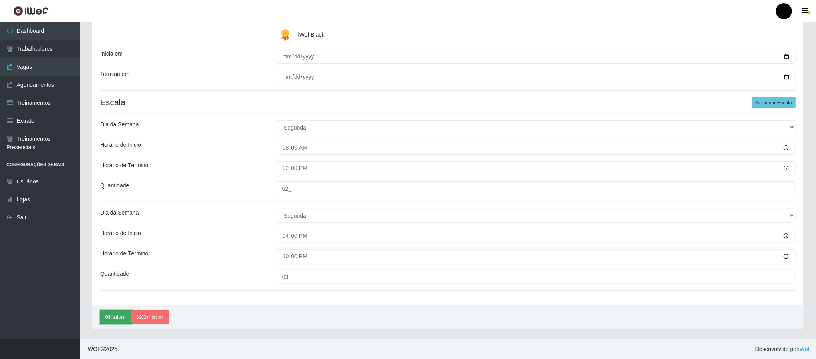
click at [124, 314] on button "Salvar" at bounding box center [115, 317] width 31 height 14
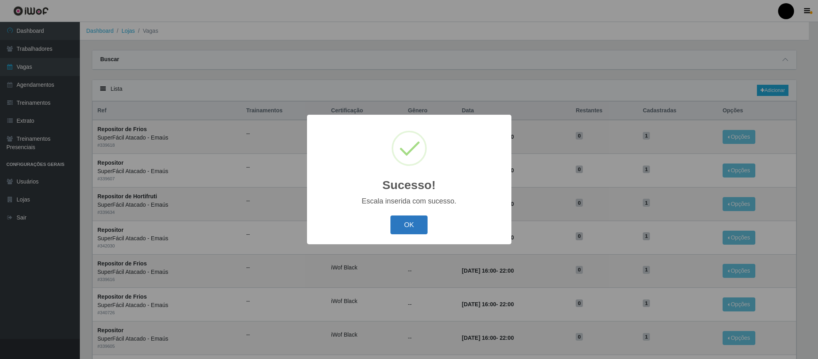
click at [409, 223] on button "OK" at bounding box center [409, 224] width 37 height 19
